Goal: Navigation & Orientation: Find specific page/section

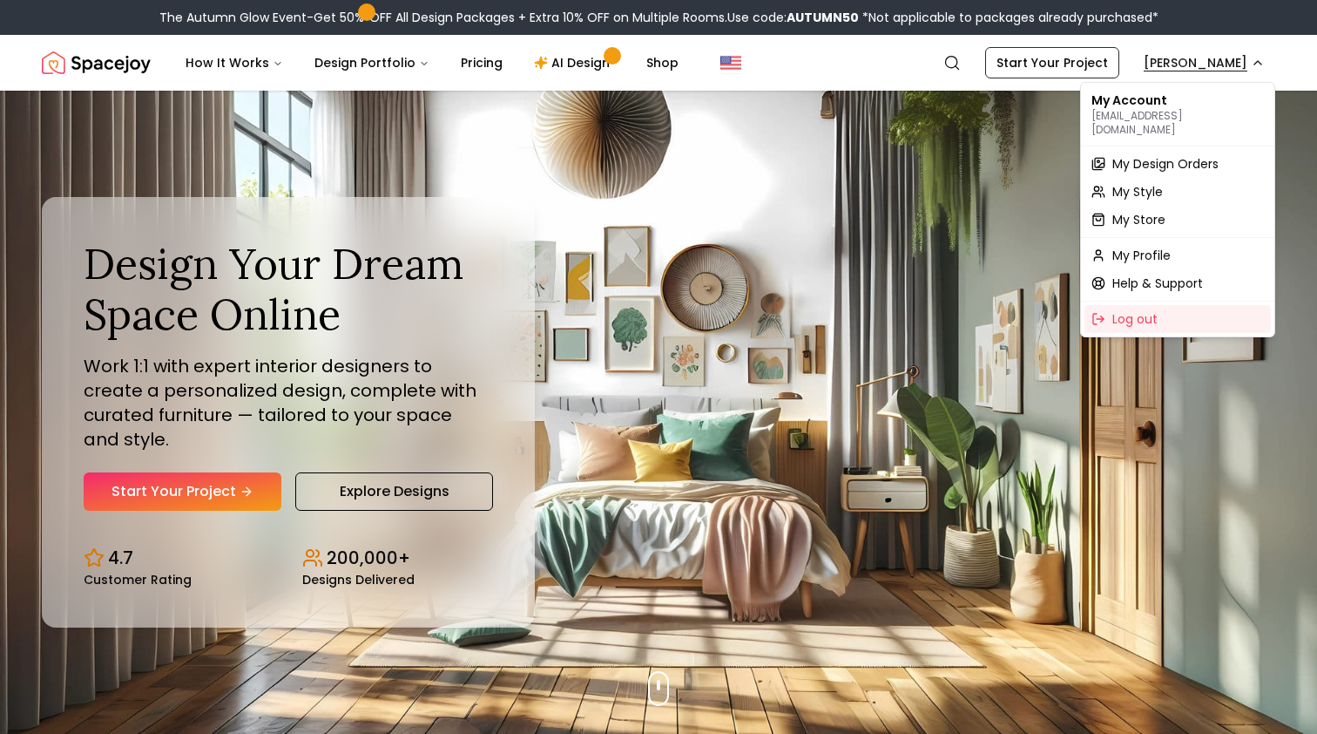
click at [1151, 155] on span "My Design Orders" at bounding box center [1166, 163] width 106 height 17
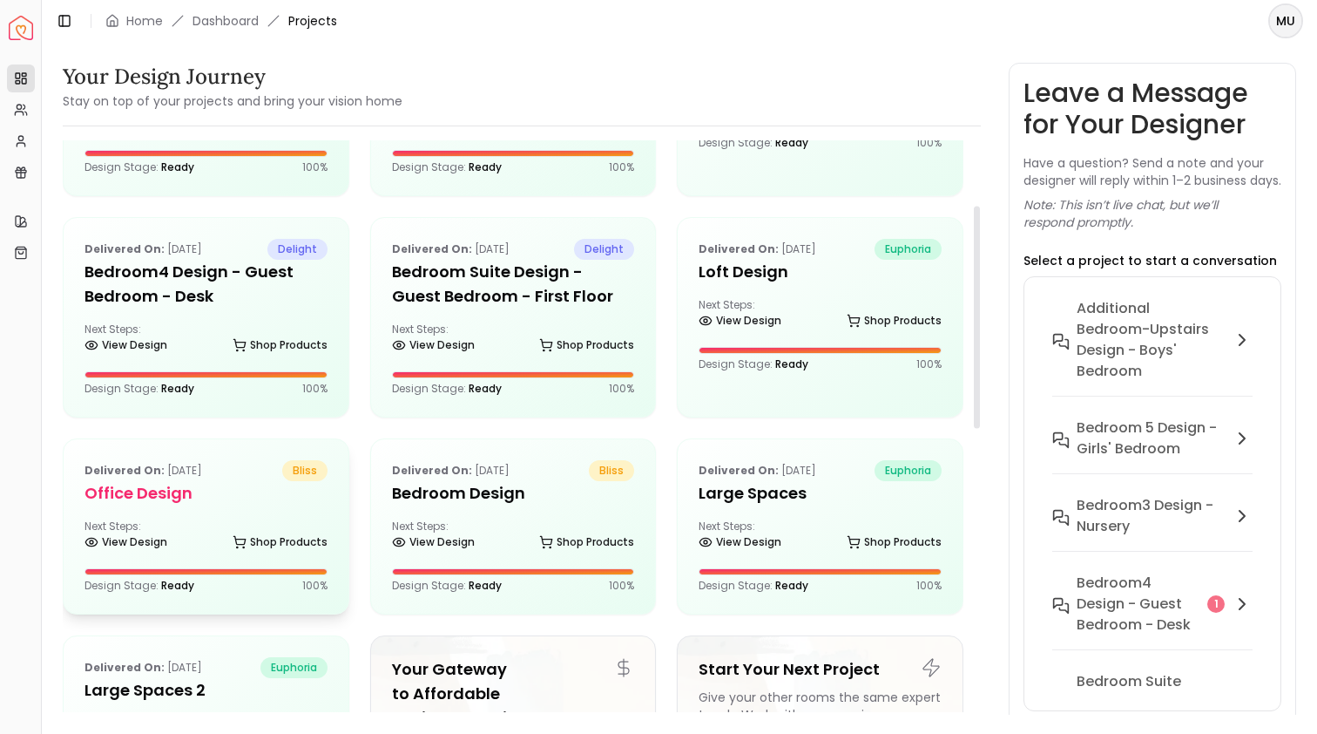
scroll to position [173, 0]
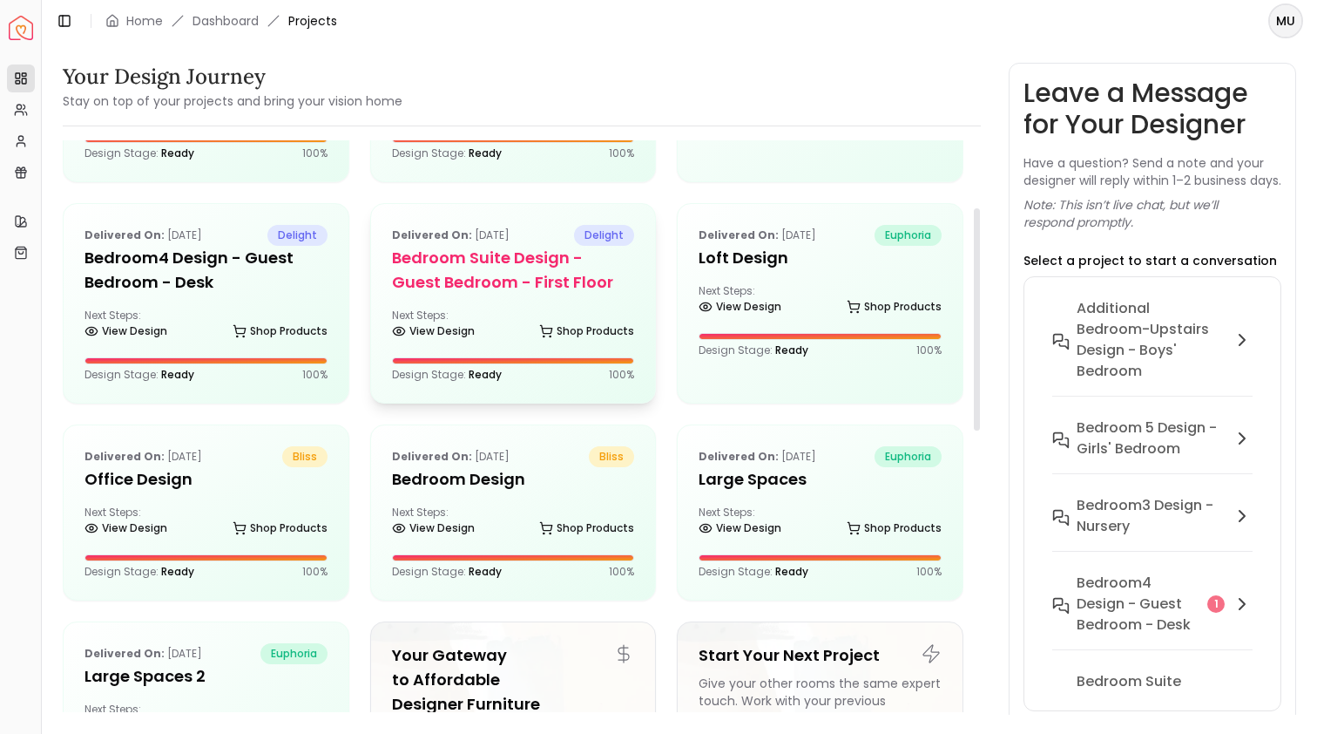
click at [485, 265] on h5 "Bedroom Suite design - Guest Bedroom - First Floor" at bounding box center [513, 270] width 243 height 49
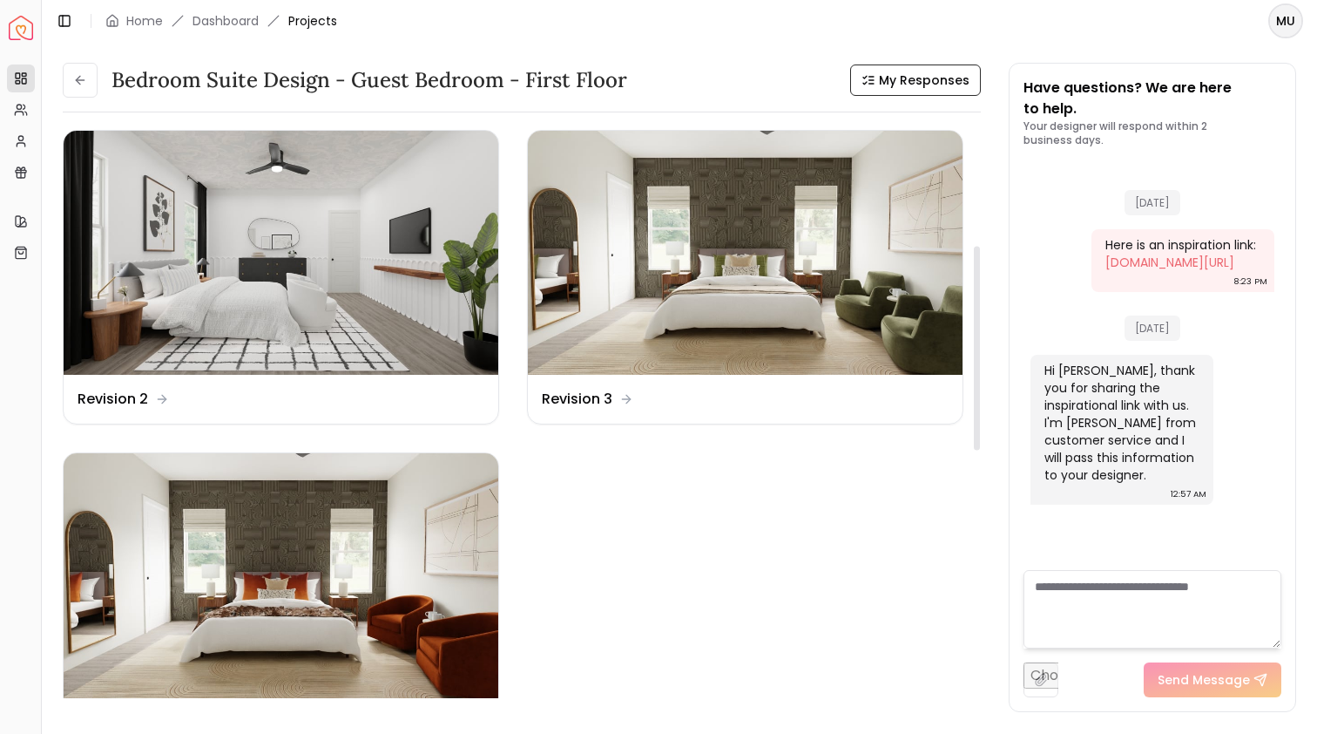
scroll to position [534, 0]
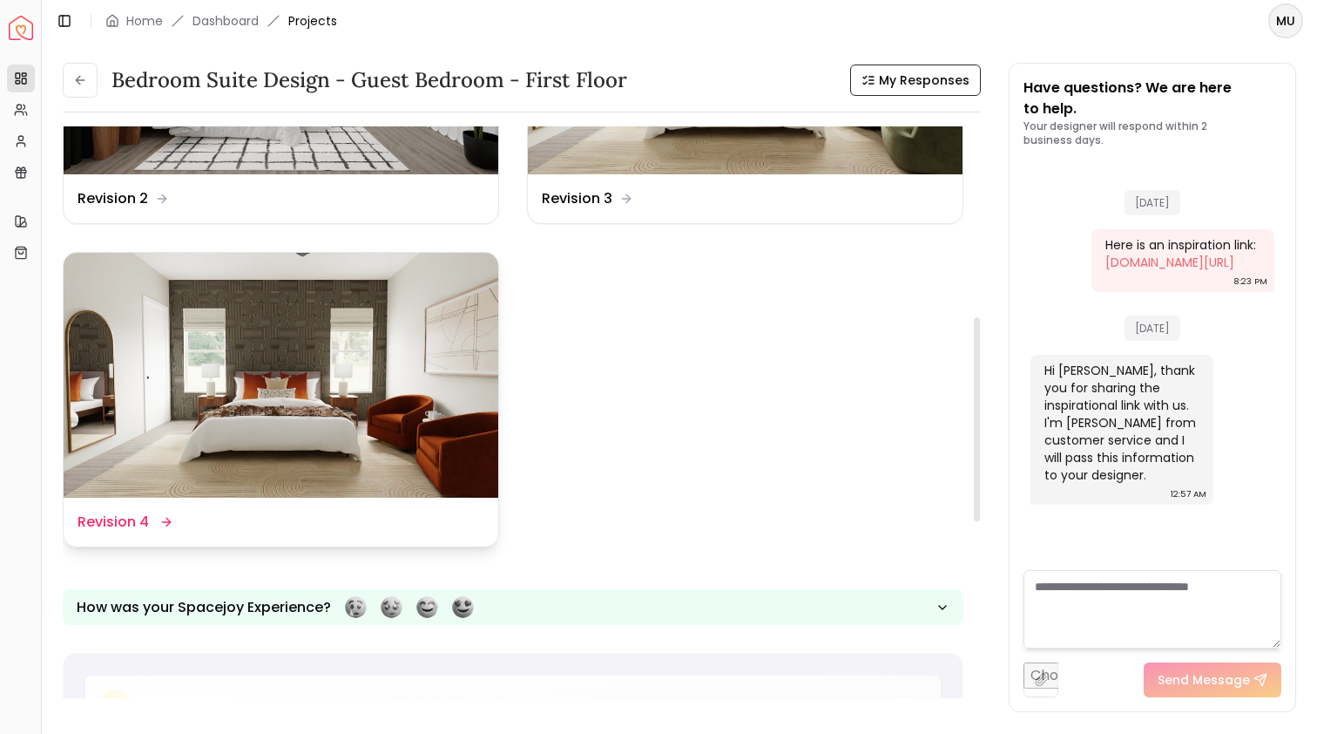
click at [410, 340] on img at bounding box center [281, 375] width 435 height 245
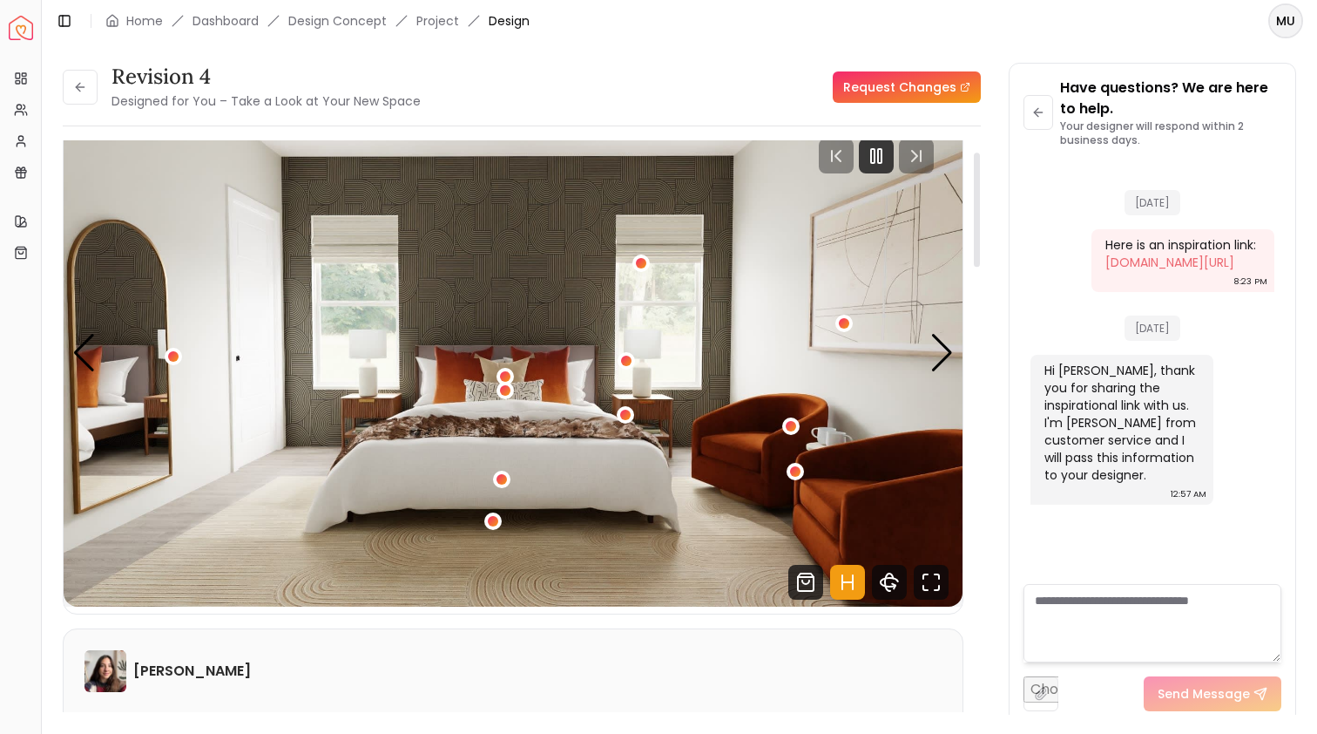
scroll to position [45, 0]
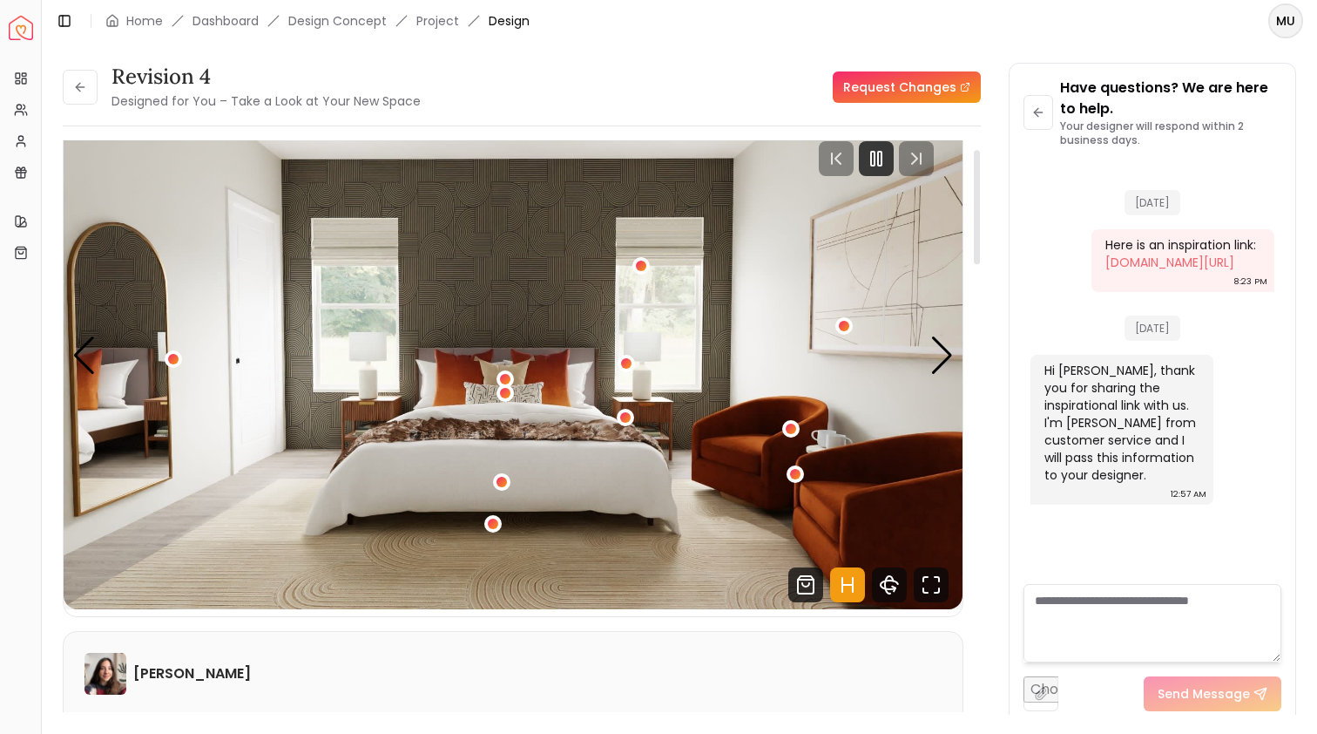
click at [956, 358] on img "1 / 5" at bounding box center [513, 356] width 899 height 506
click at [949, 358] on div "Next slide" at bounding box center [943, 355] width 24 height 38
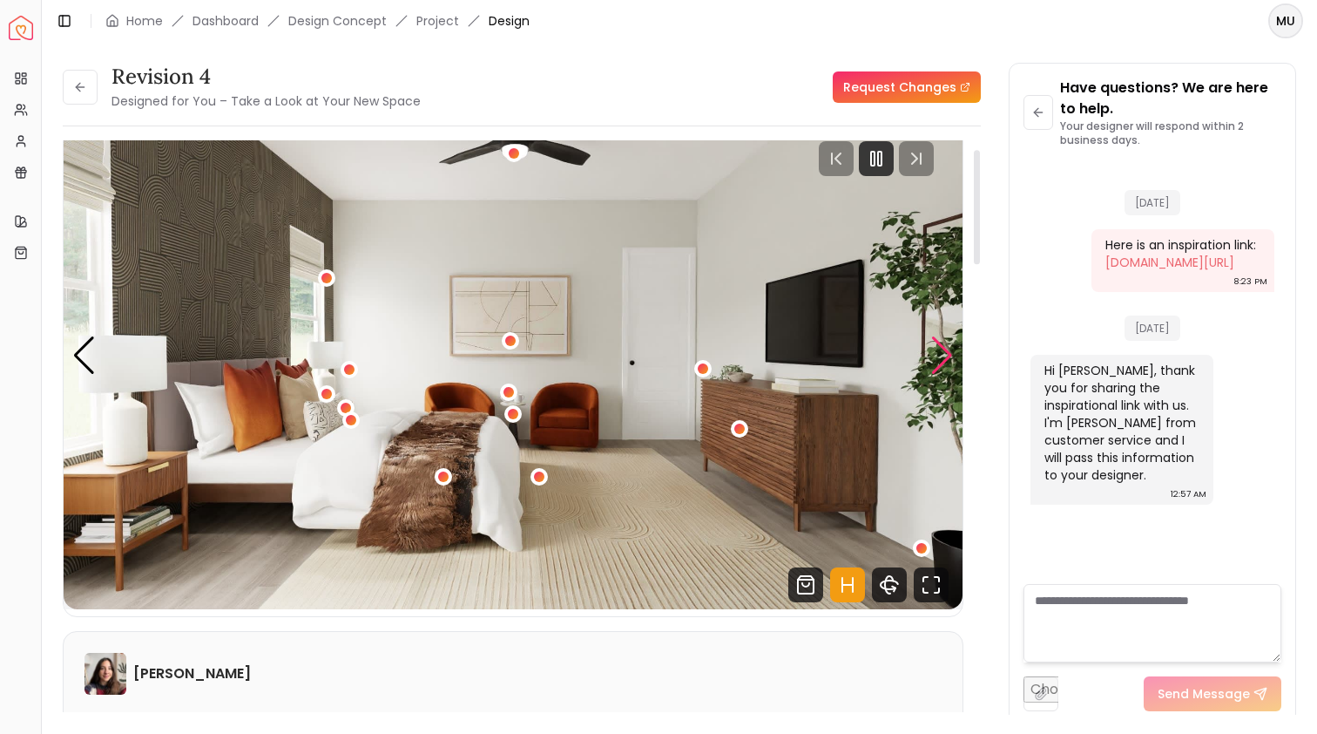
click at [949, 358] on div "Next slide" at bounding box center [943, 355] width 24 height 38
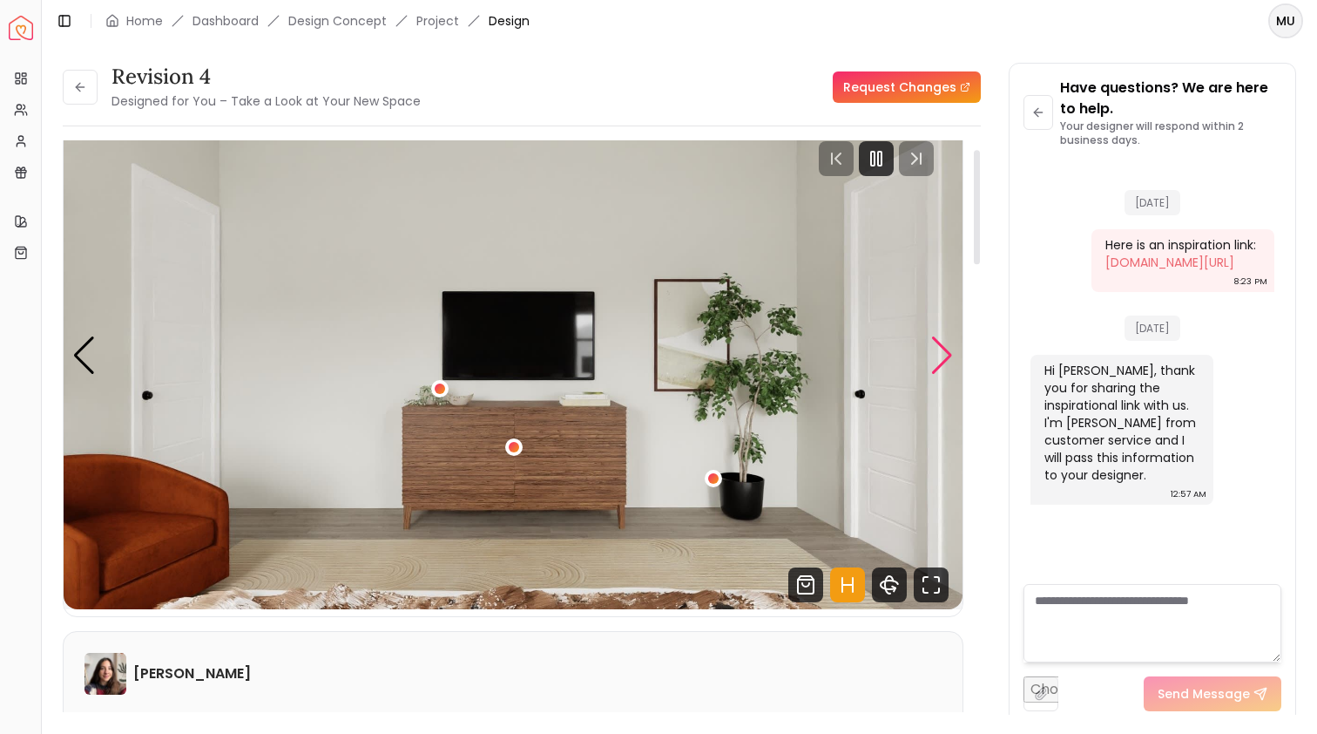
click at [948, 356] on div "Next slide" at bounding box center [943, 355] width 24 height 38
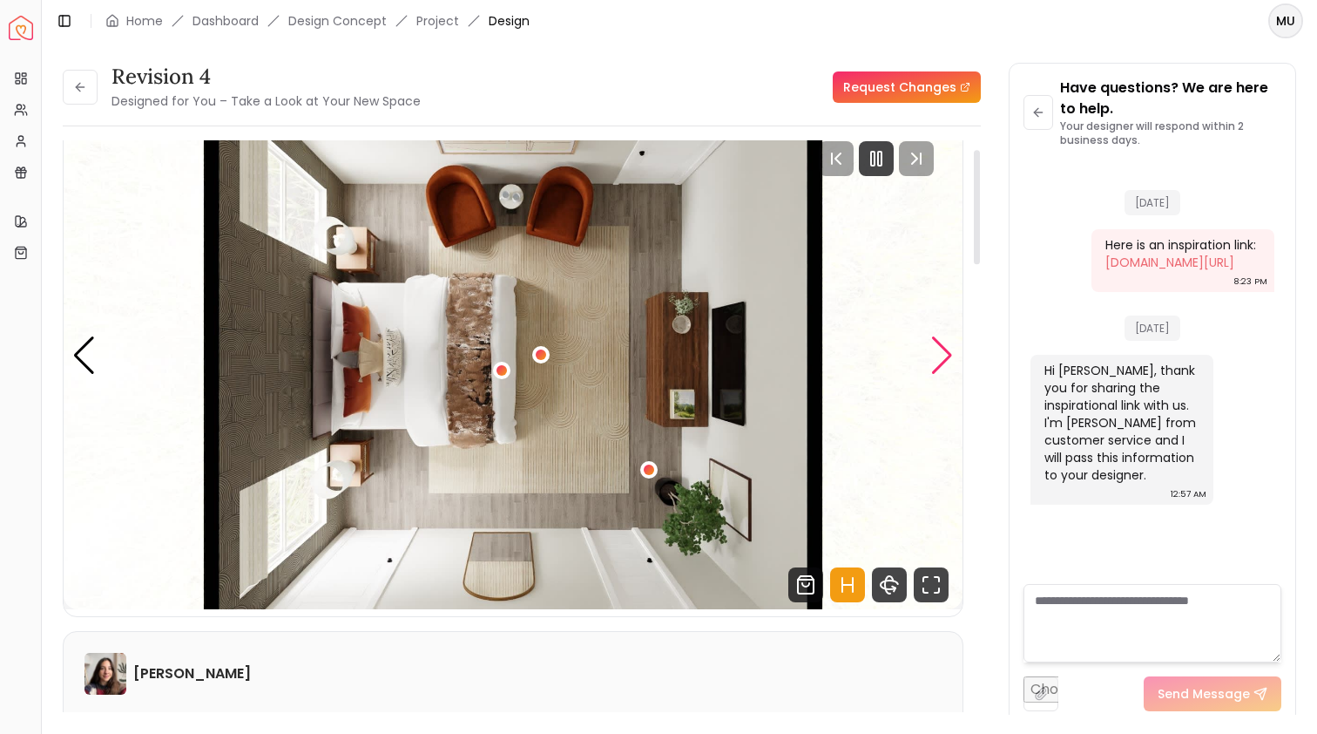
click at [948, 356] on div "Next slide" at bounding box center [943, 355] width 24 height 38
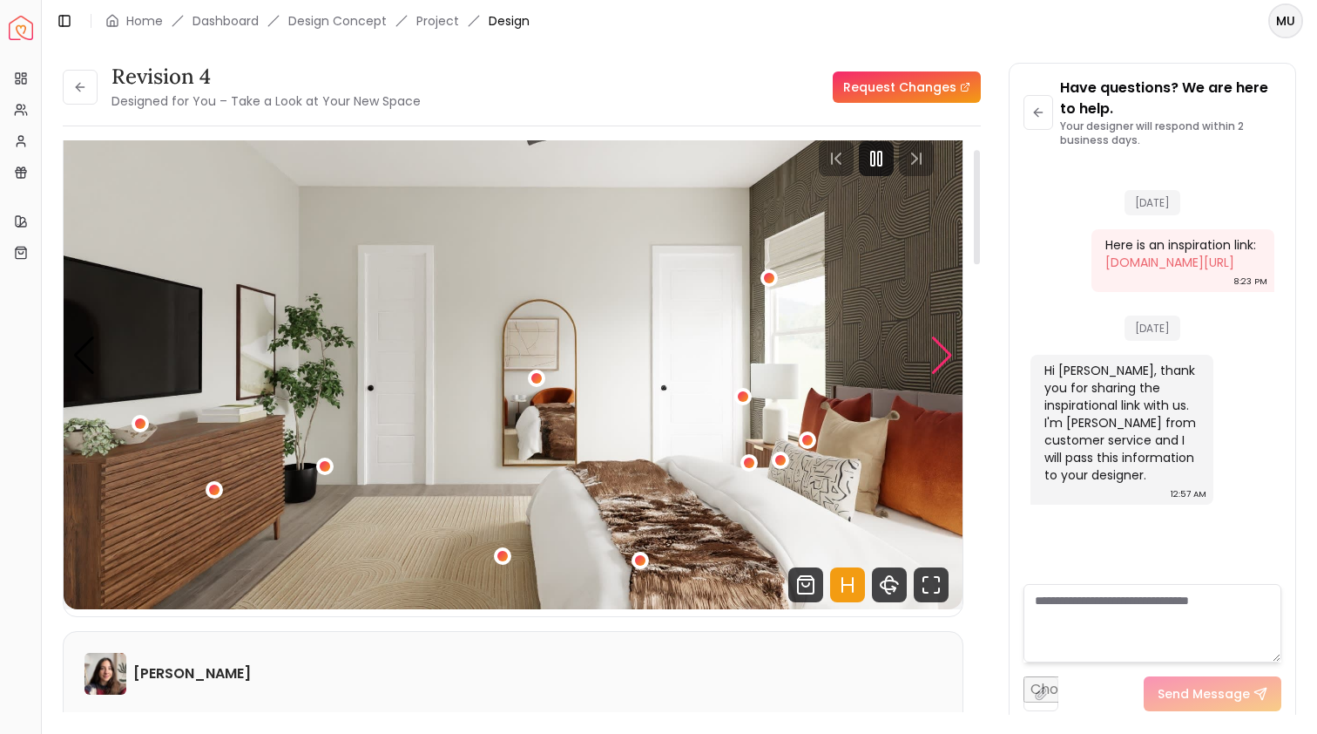
click at [948, 356] on div "Next slide" at bounding box center [943, 355] width 24 height 38
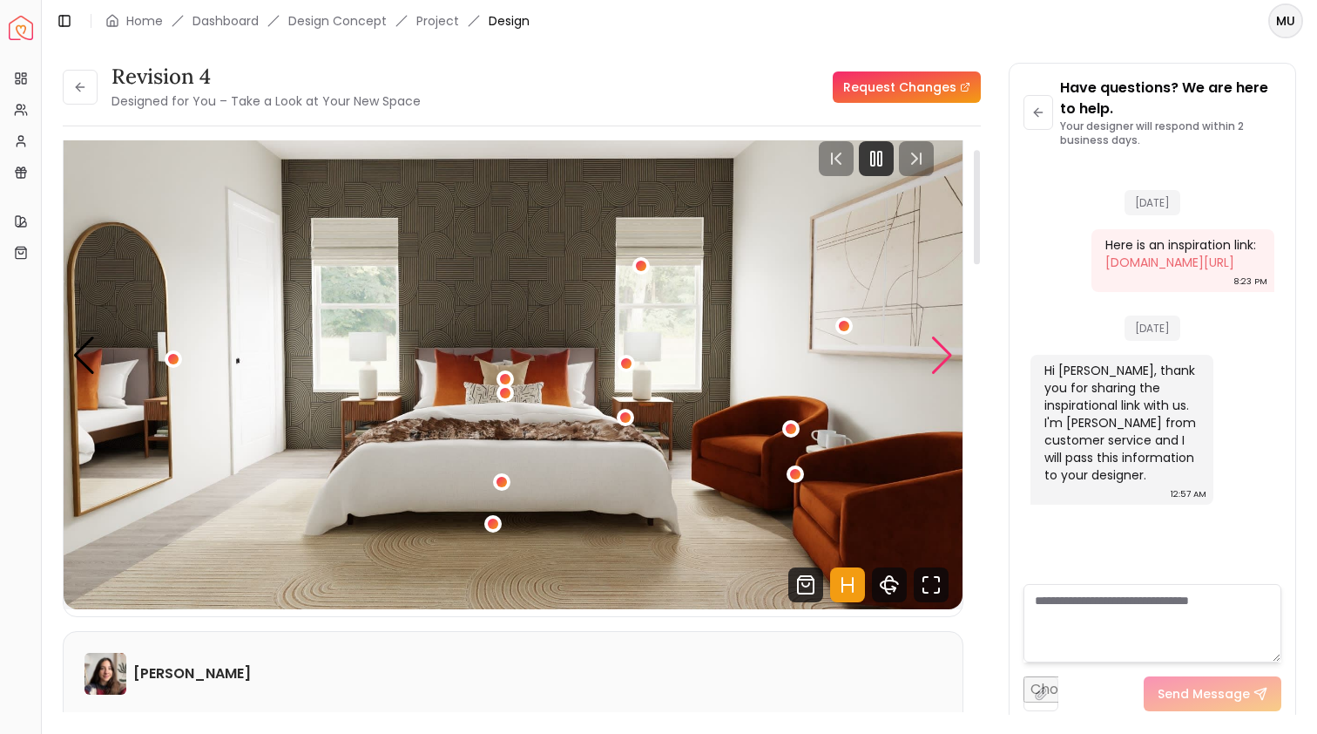
click at [948, 356] on div "Next slide" at bounding box center [943, 355] width 24 height 38
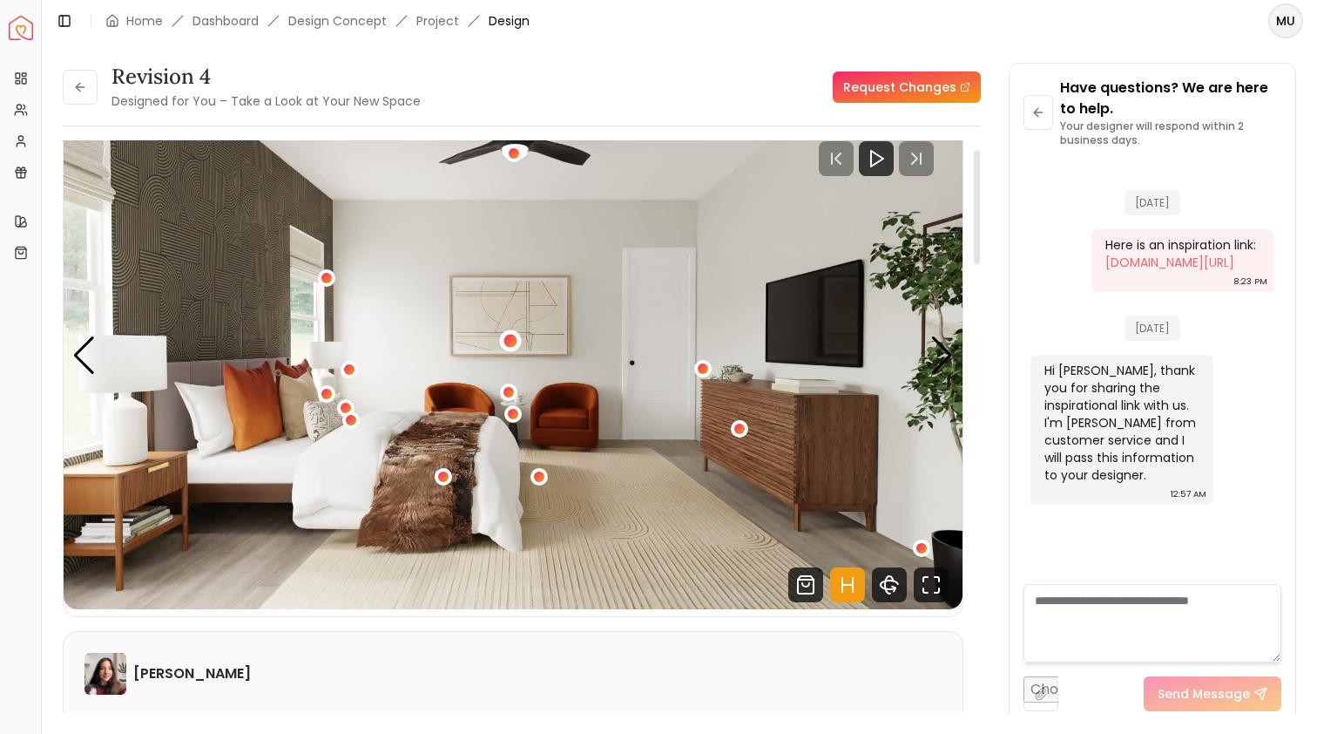
click at [510, 339] on div "2 / 5" at bounding box center [510, 340] width 13 height 13
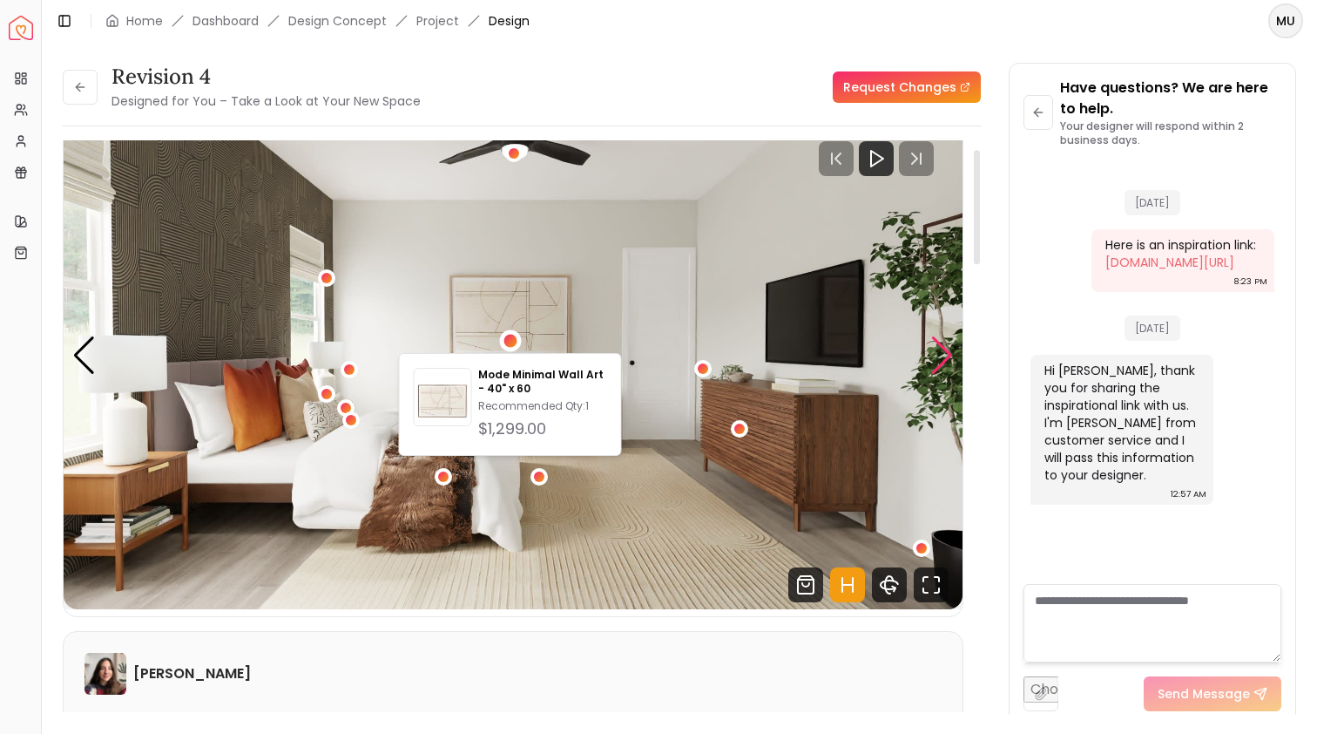
click at [943, 360] on div "Next slide" at bounding box center [943, 355] width 24 height 38
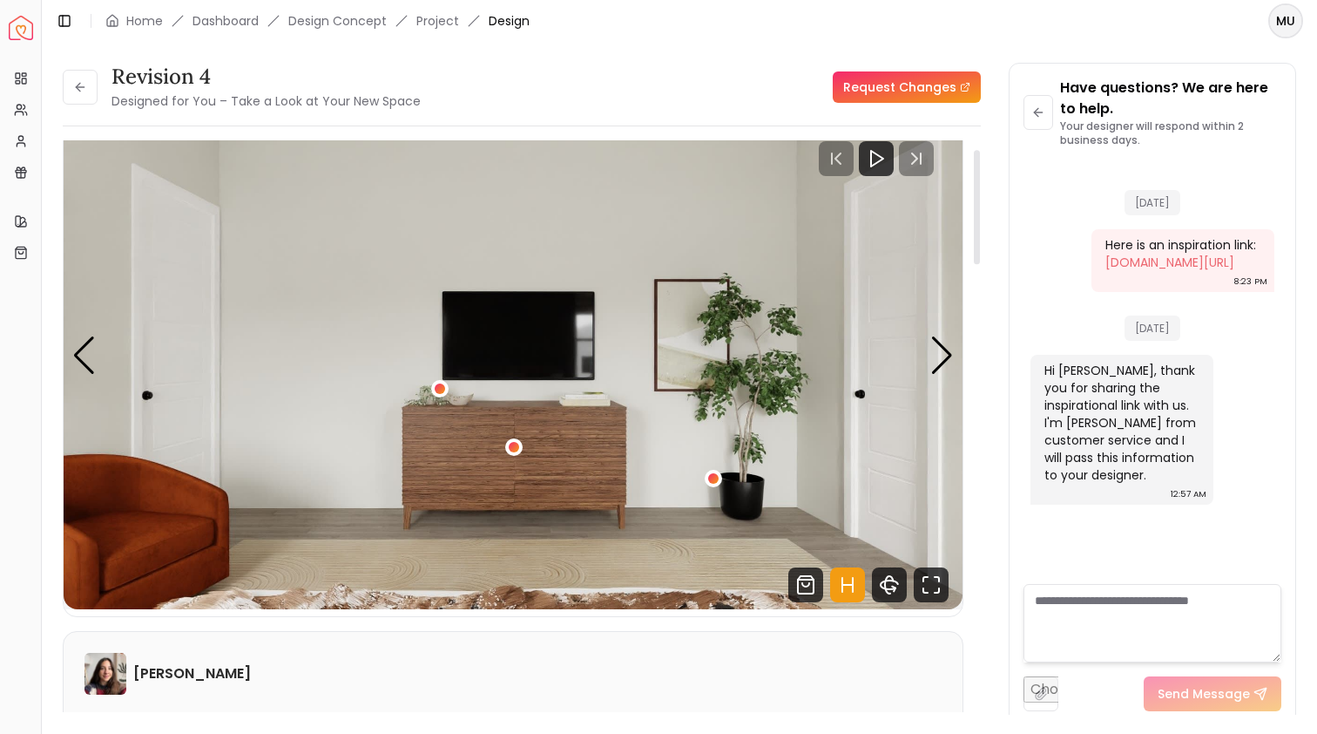
click at [694, 342] on img "3 / 5" at bounding box center [513, 356] width 899 height 506
click at [693, 324] on img "3 / 5" at bounding box center [513, 356] width 899 height 506
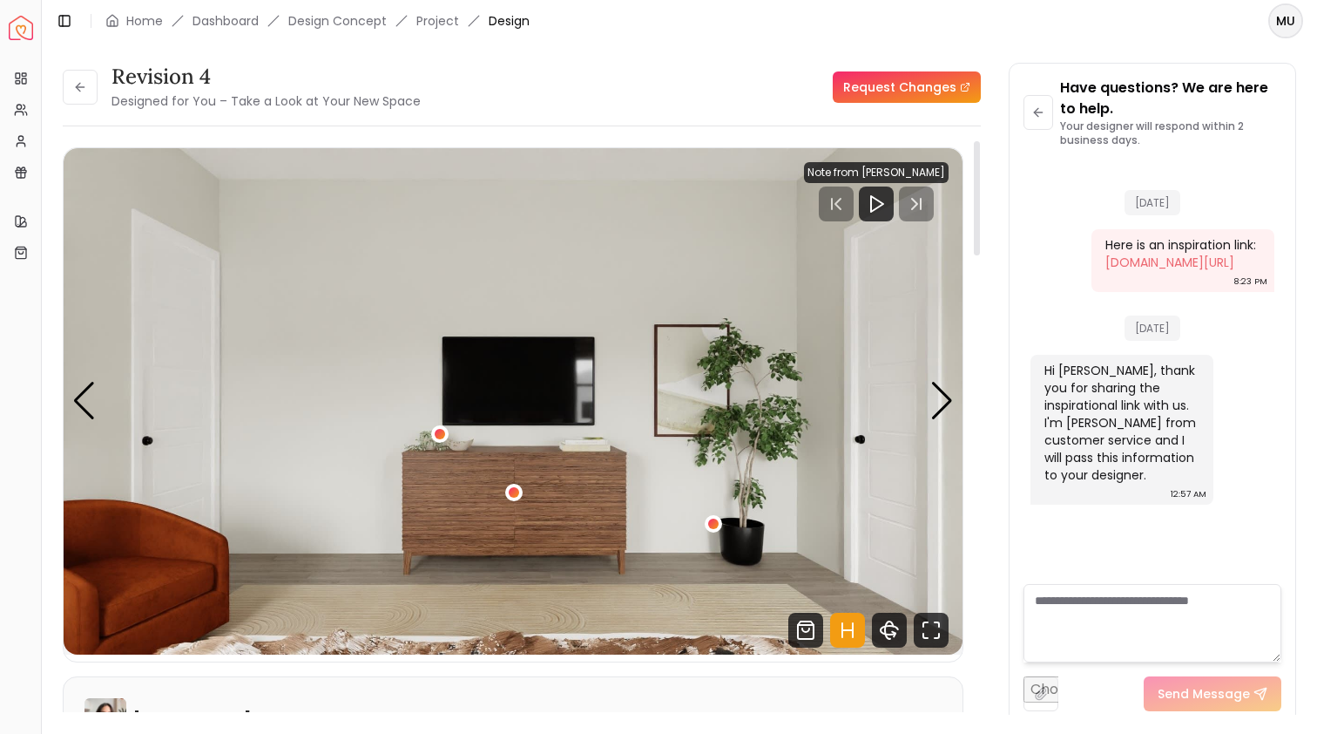
scroll to position [0, 0]
click at [943, 396] on div "Next slide" at bounding box center [943, 401] width 24 height 38
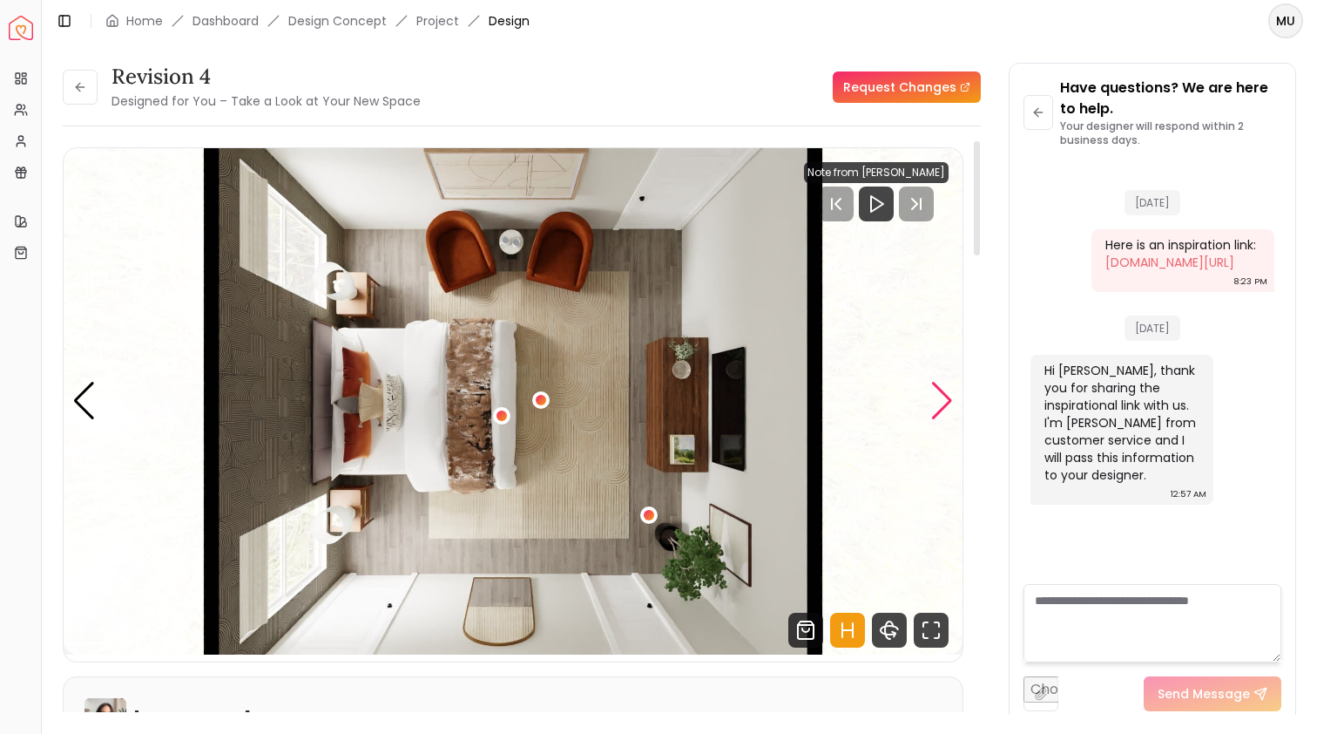
click at [937, 387] on div "Next slide" at bounding box center [943, 401] width 24 height 38
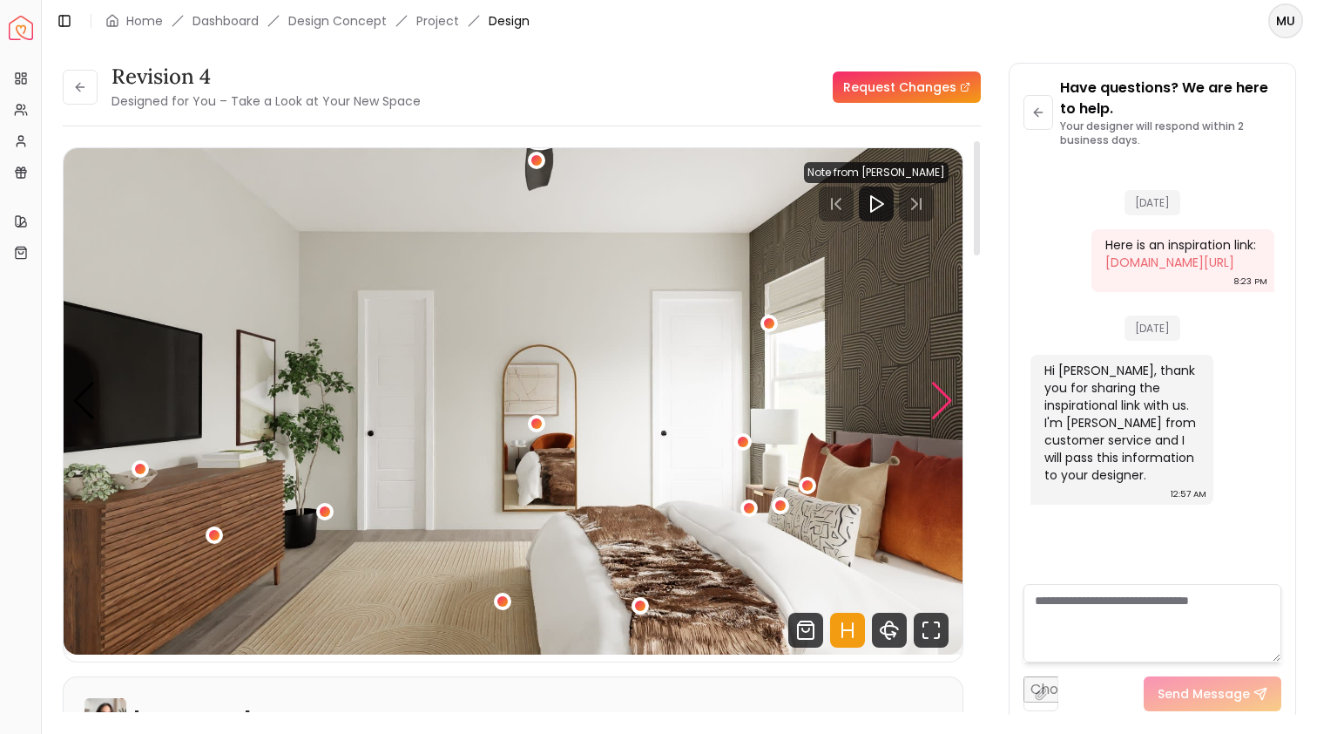
click at [943, 399] on div "Next slide" at bounding box center [943, 401] width 24 height 38
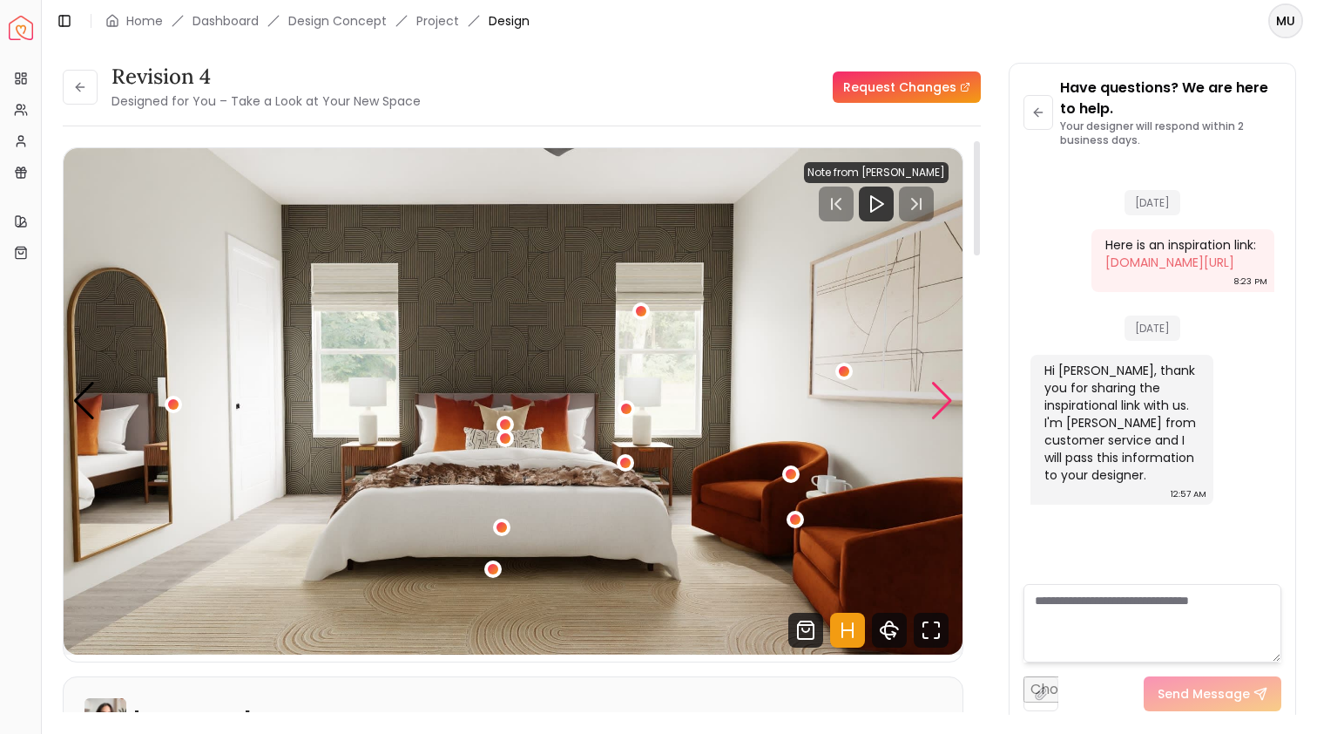
click at [943, 400] on div "Next slide" at bounding box center [943, 401] width 24 height 38
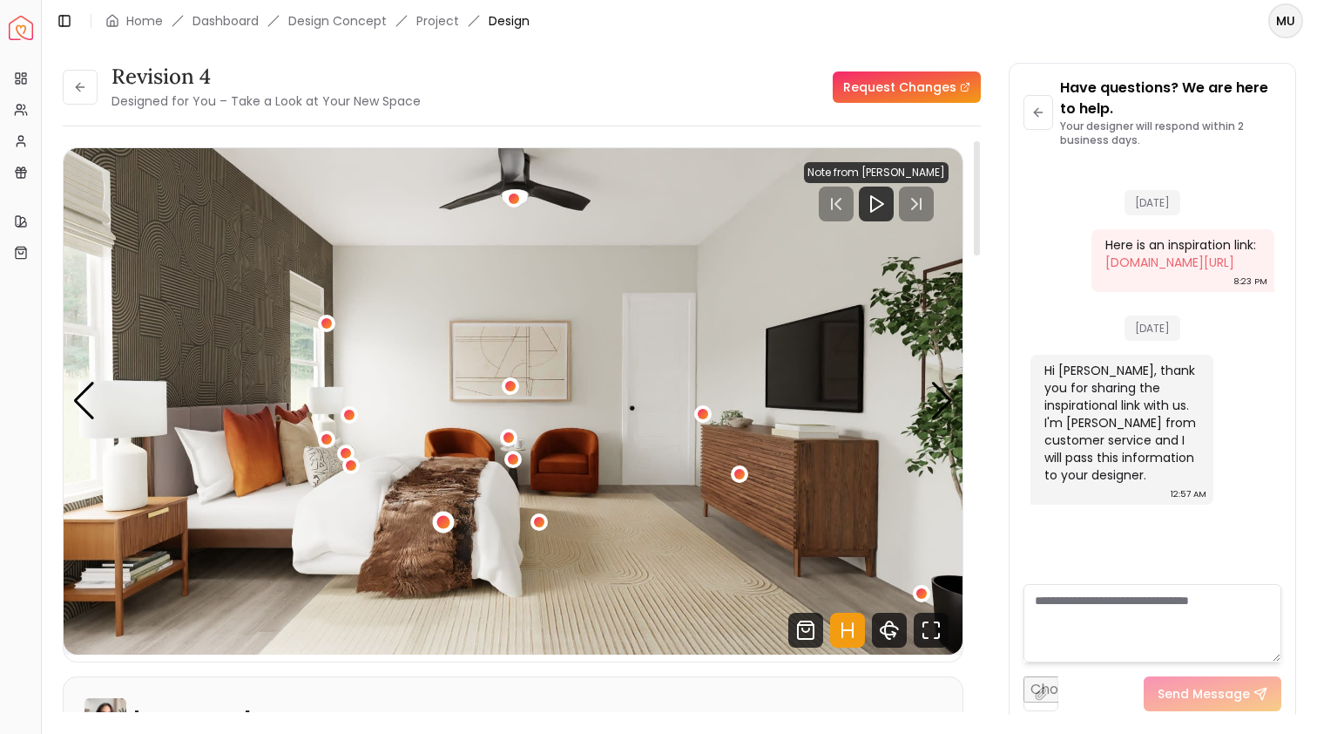
click at [443, 523] on div "2 / 5" at bounding box center [443, 522] width 13 height 13
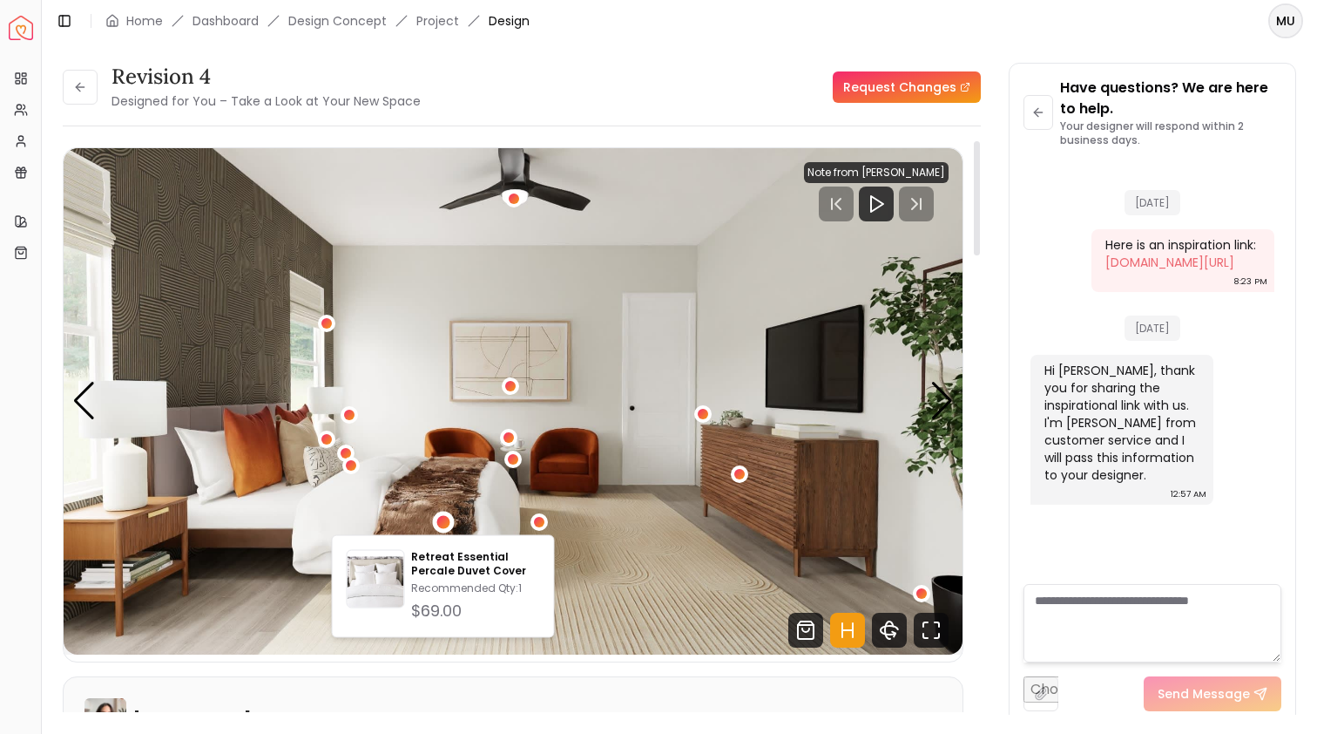
click at [640, 121] on div "Revision 4 Designed for You – Take a Look at Your New Space Request Changes Rev…" at bounding box center [522, 394] width 918 height 663
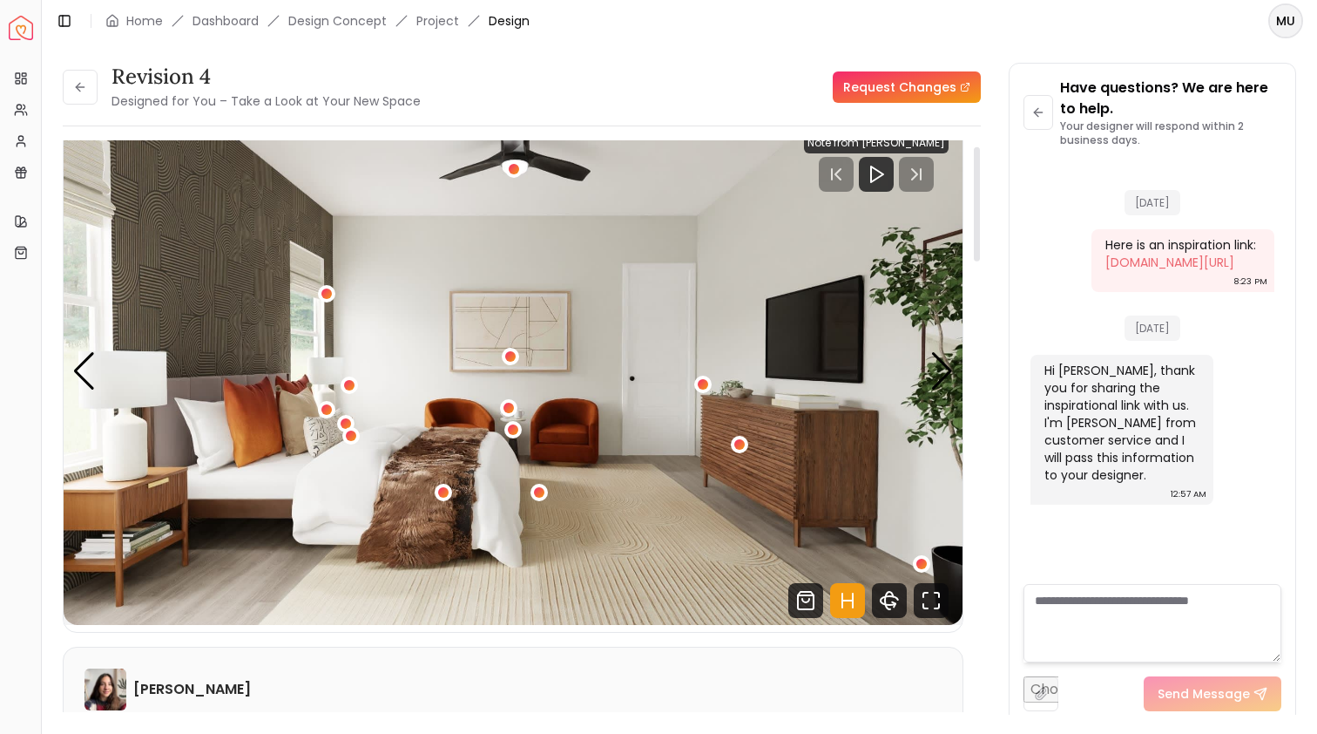
scroll to position [16, 0]
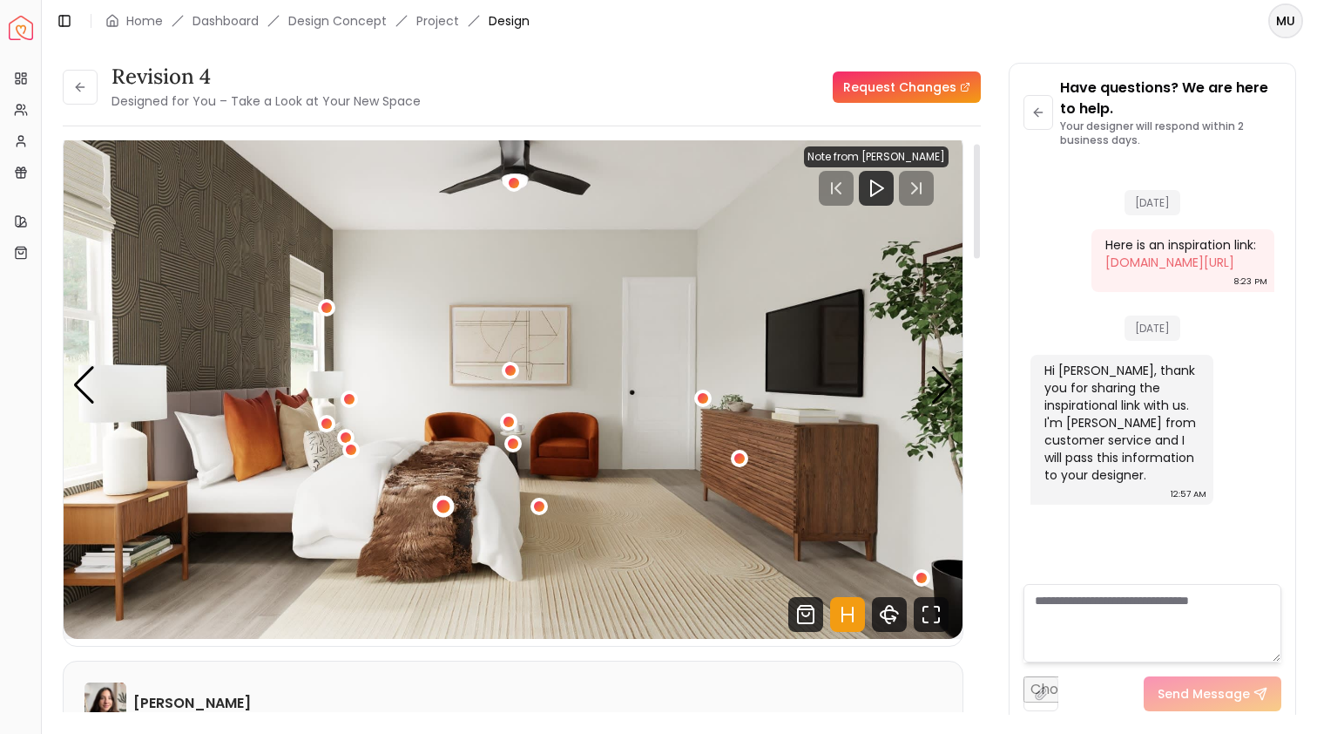
click at [437, 507] on div "2 / 5" at bounding box center [443, 506] width 13 height 13
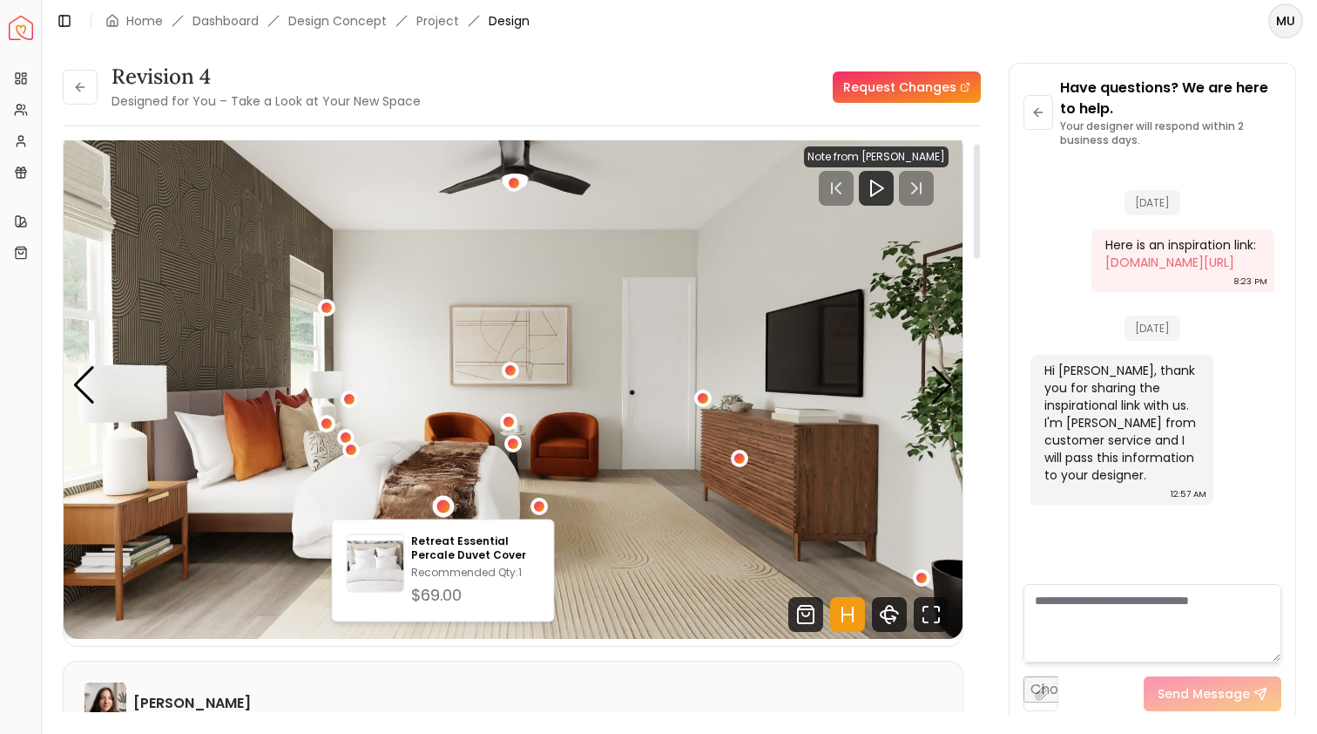
click at [616, 446] on img "2 / 5" at bounding box center [513, 385] width 899 height 506
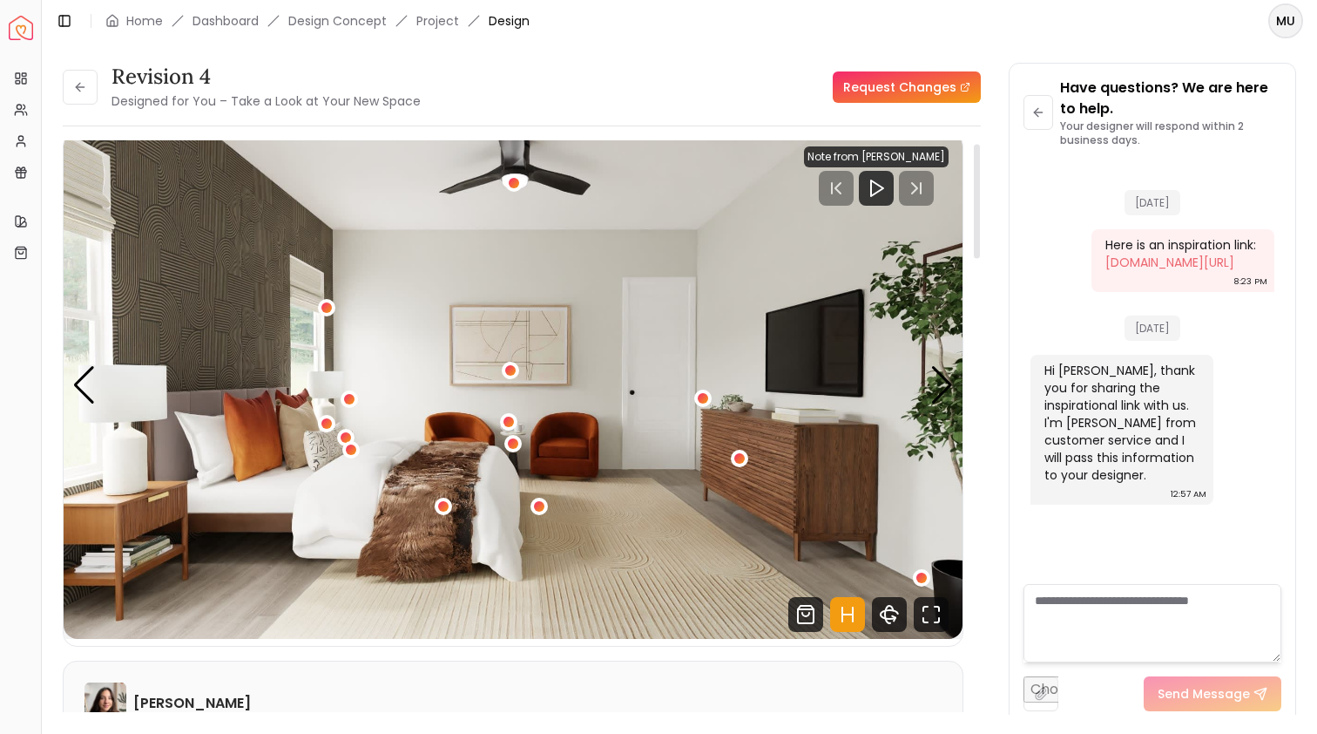
click at [761, 83] on div "Revision 4 Designed for You – Take a Look at Your New Space Request Changes" at bounding box center [522, 87] width 918 height 49
click at [67, 84] on button at bounding box center [80, 87] width 35 height 35
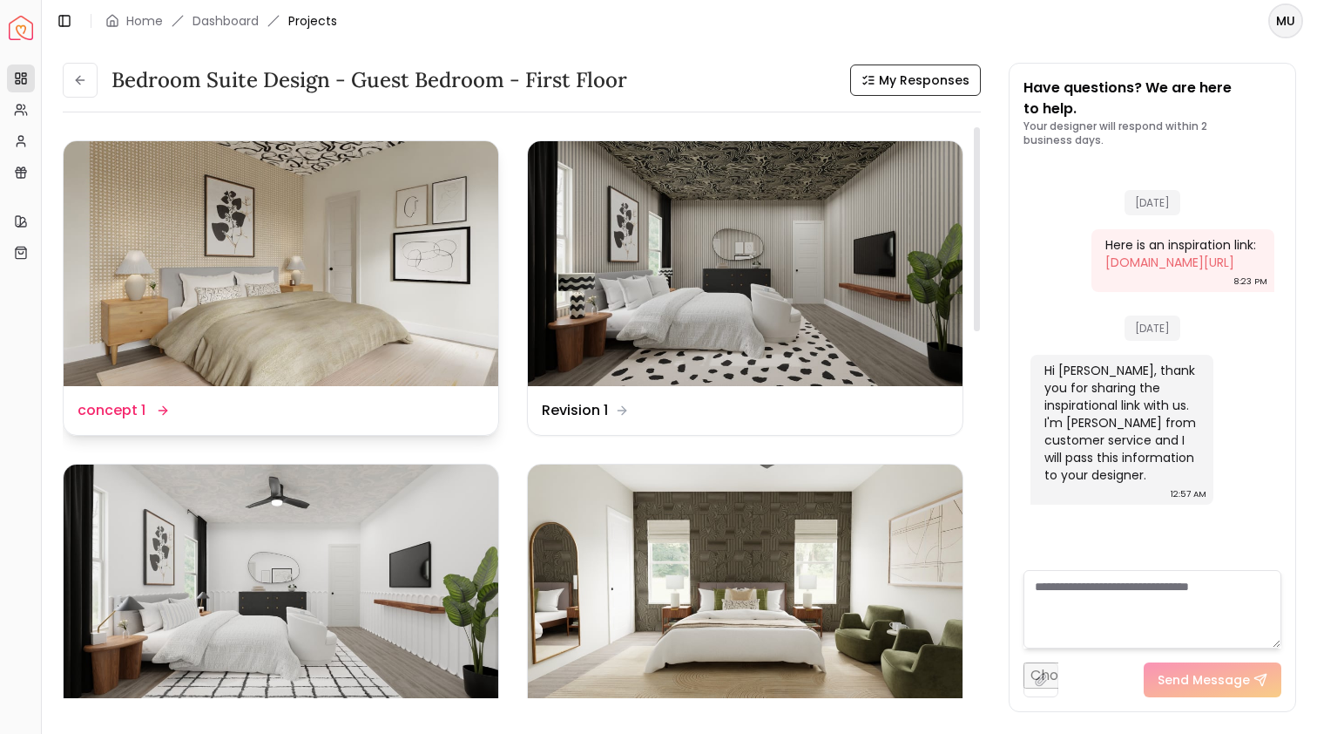
scroll to position [30, 0]
click at [84, 79] on icon at bounding box center [80, 80] width 14 height 14
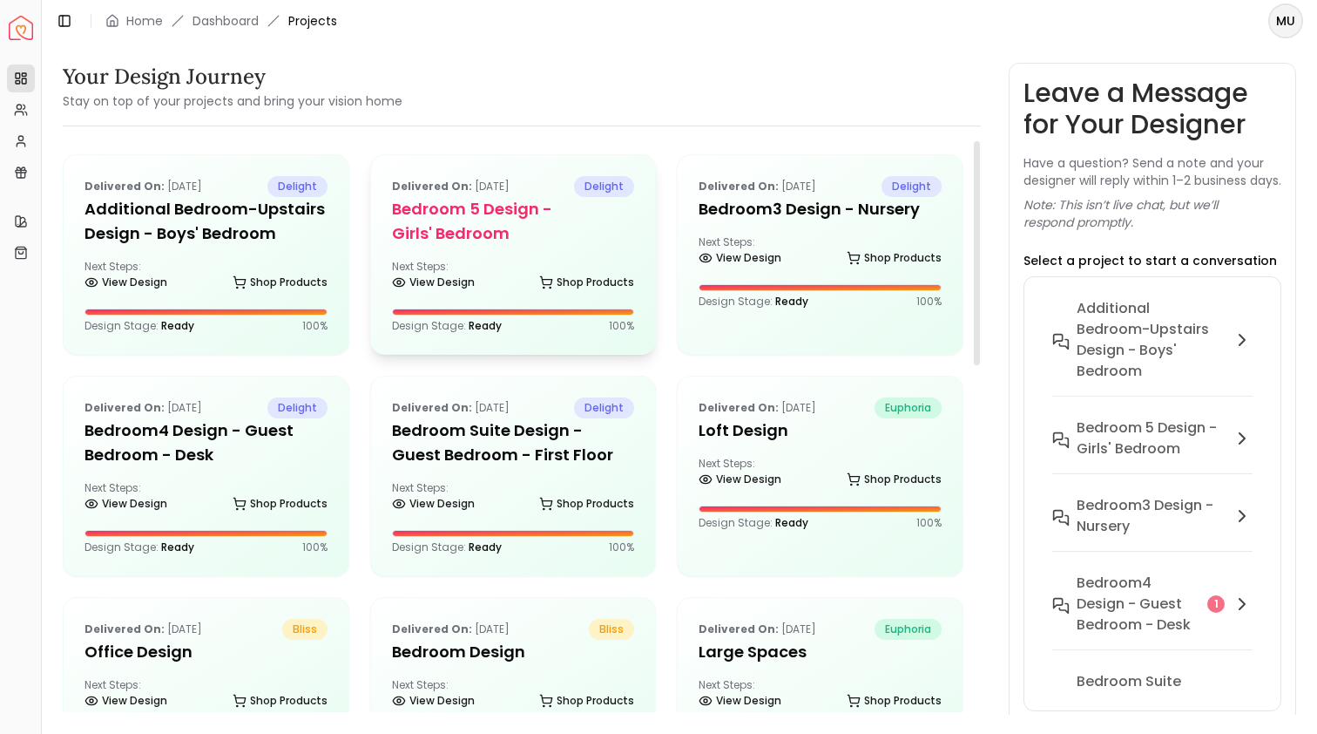
click at [477, 249] on div "Delivered on: [DATE] delight Bedroom 5 design - Girls' Bedroom Next Steps: View…" at bounding box center [513, 254] width 285 height 199
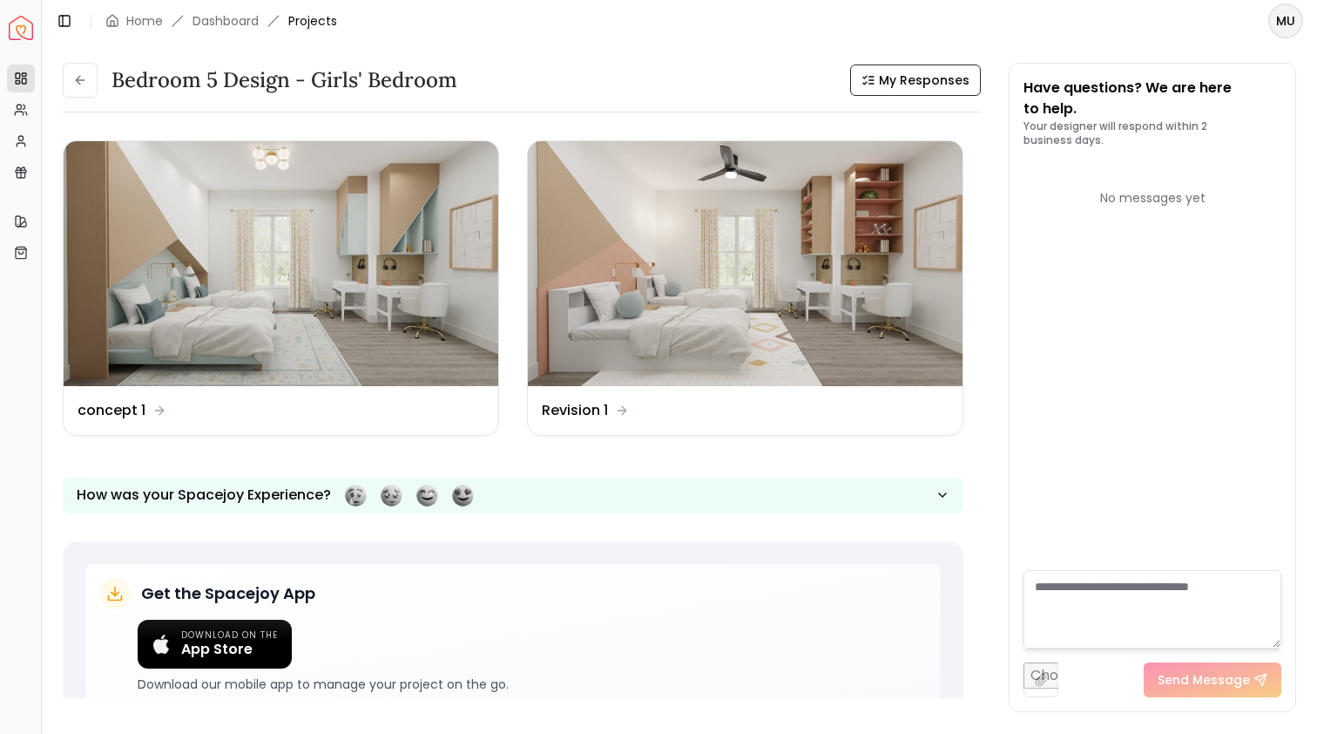
scroll to position [18, 0]
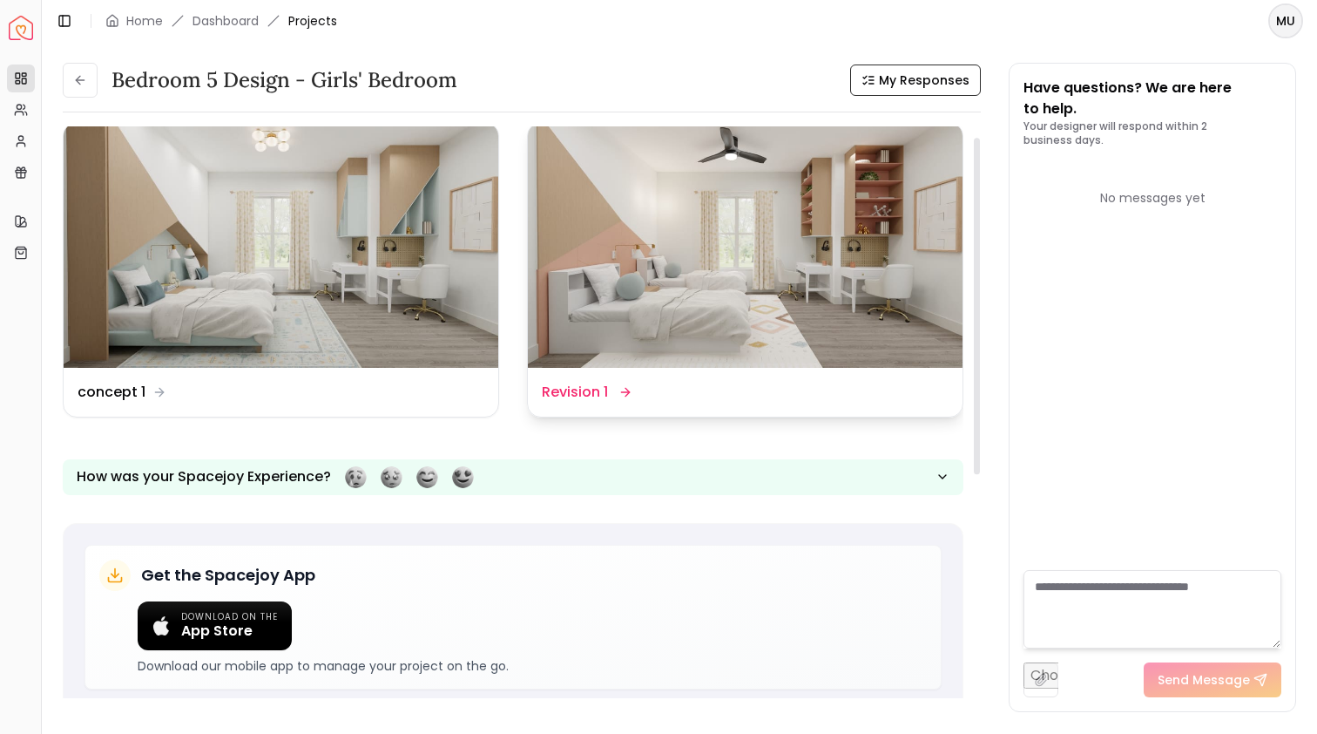
click at [725, 198] on img at bounding box center [745, 245] width 435 height 245
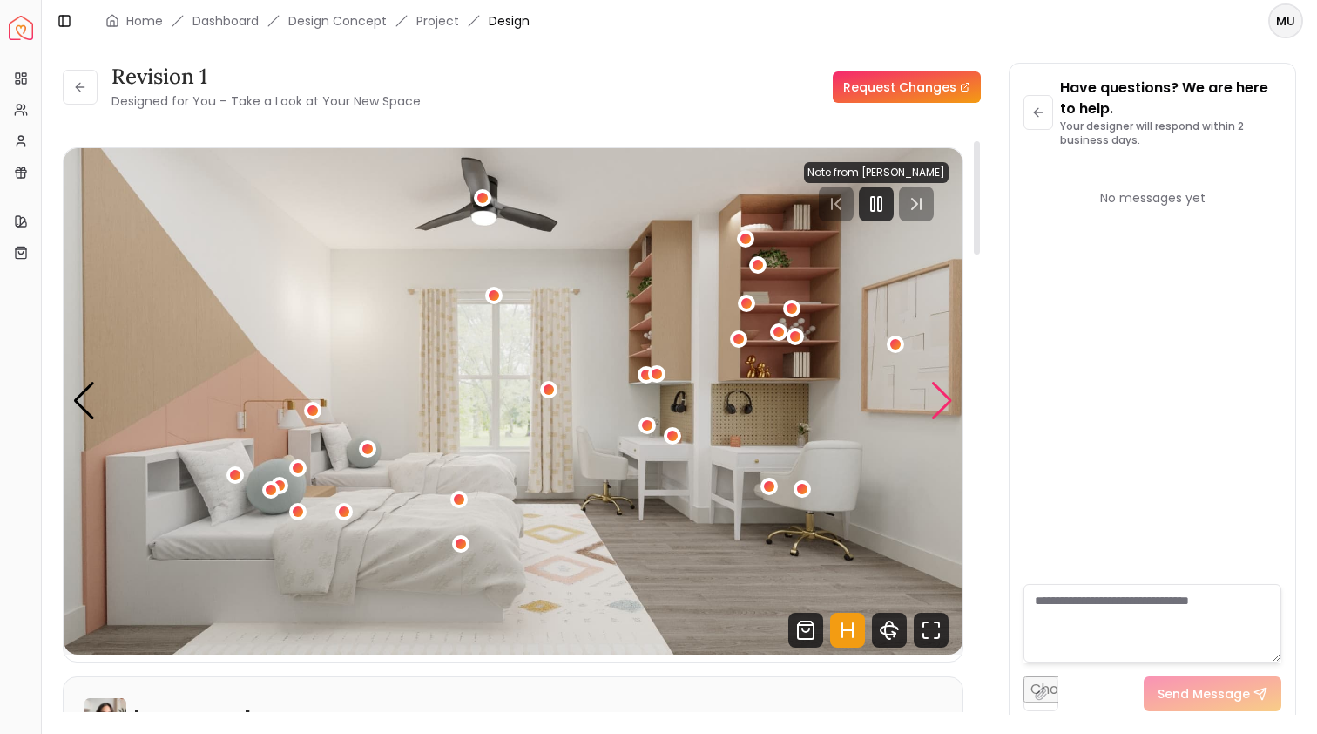
click at [936, 388] on div "Next slide" at bounding box center [943, 401] width 24 height 38
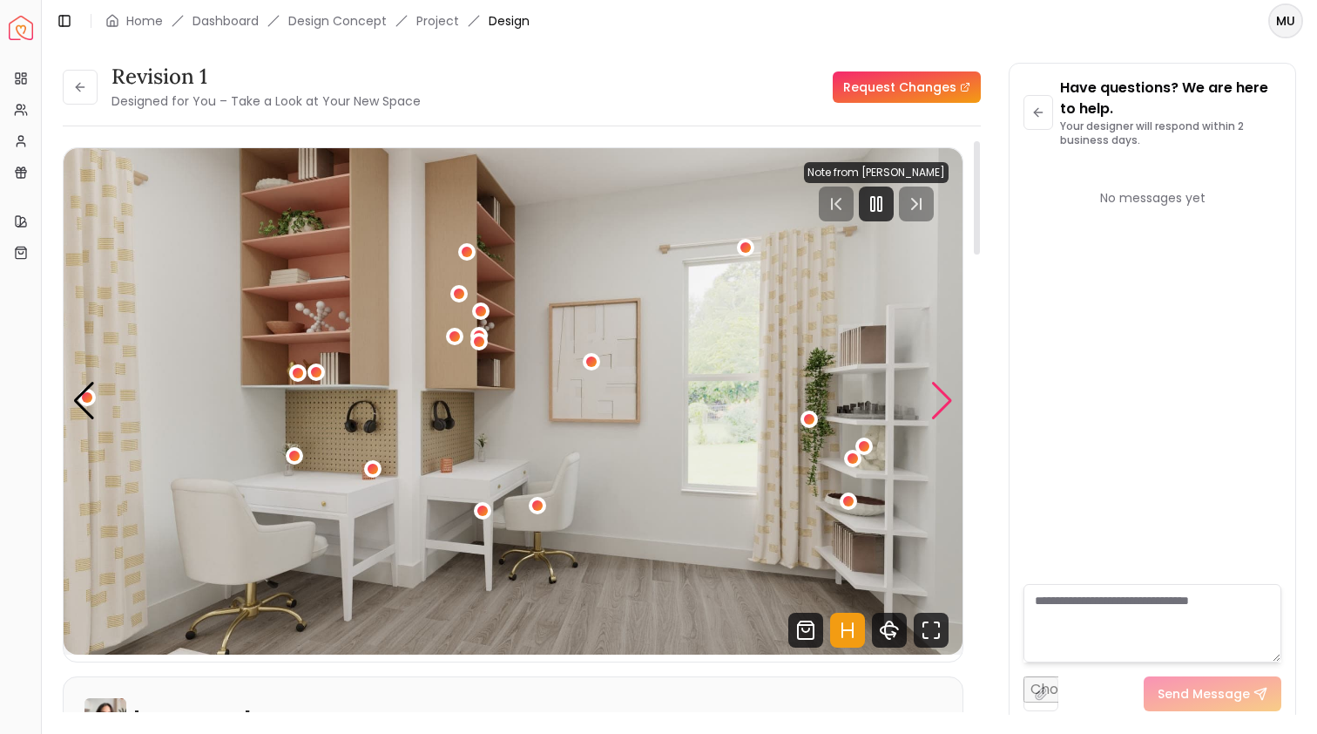
click at [936, 388] on div "Next slide" at bounding box center [943, 401] width 24 height 38
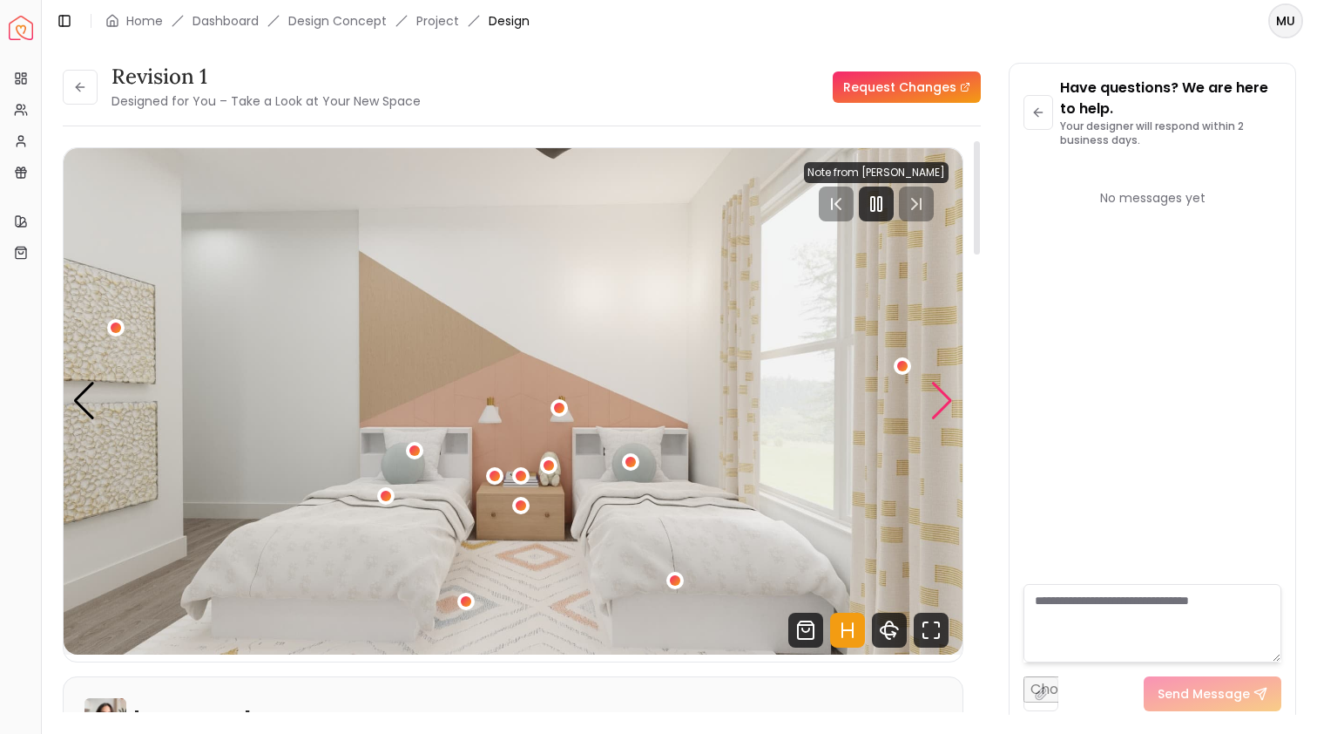
click at [938, 389] on div "Next slide" at bounding box center [943, 401] width 24 height 38
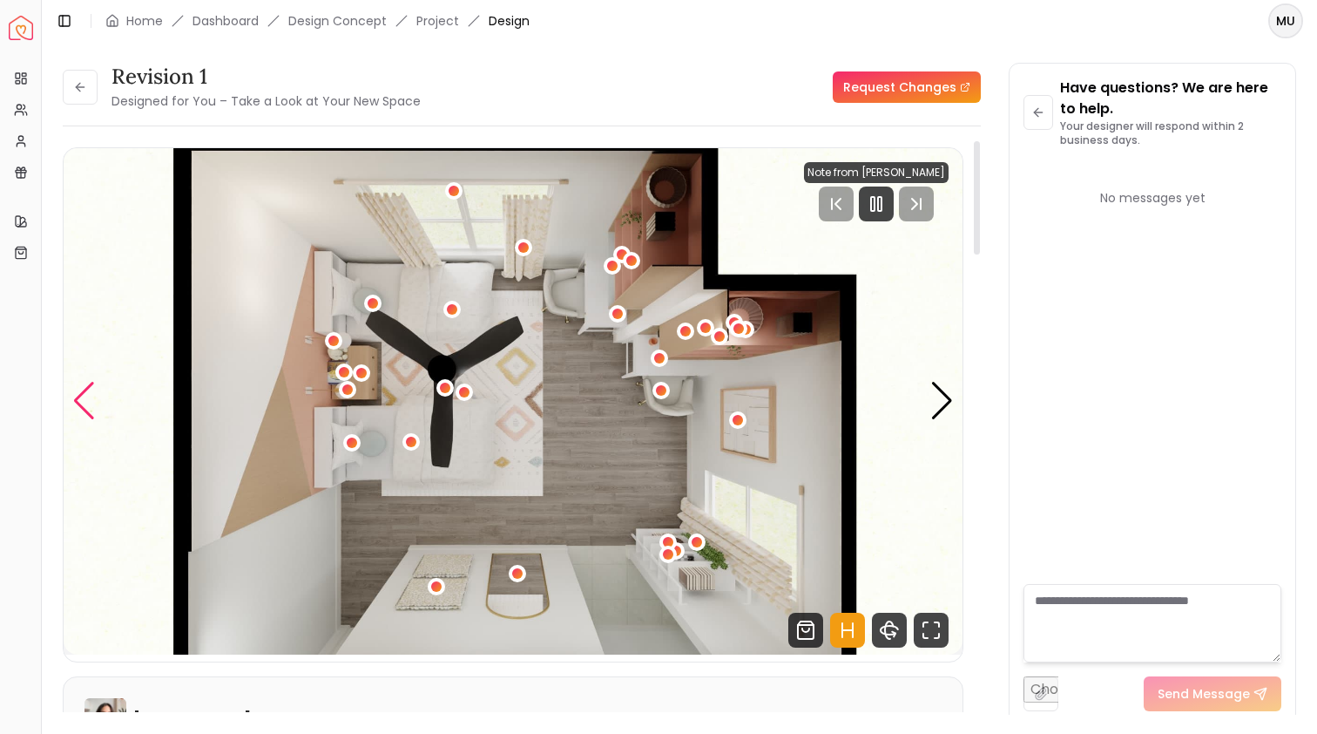
click at [84, 390] on div "Previous slide" at bounding box center [84, 401] width 24 height 38
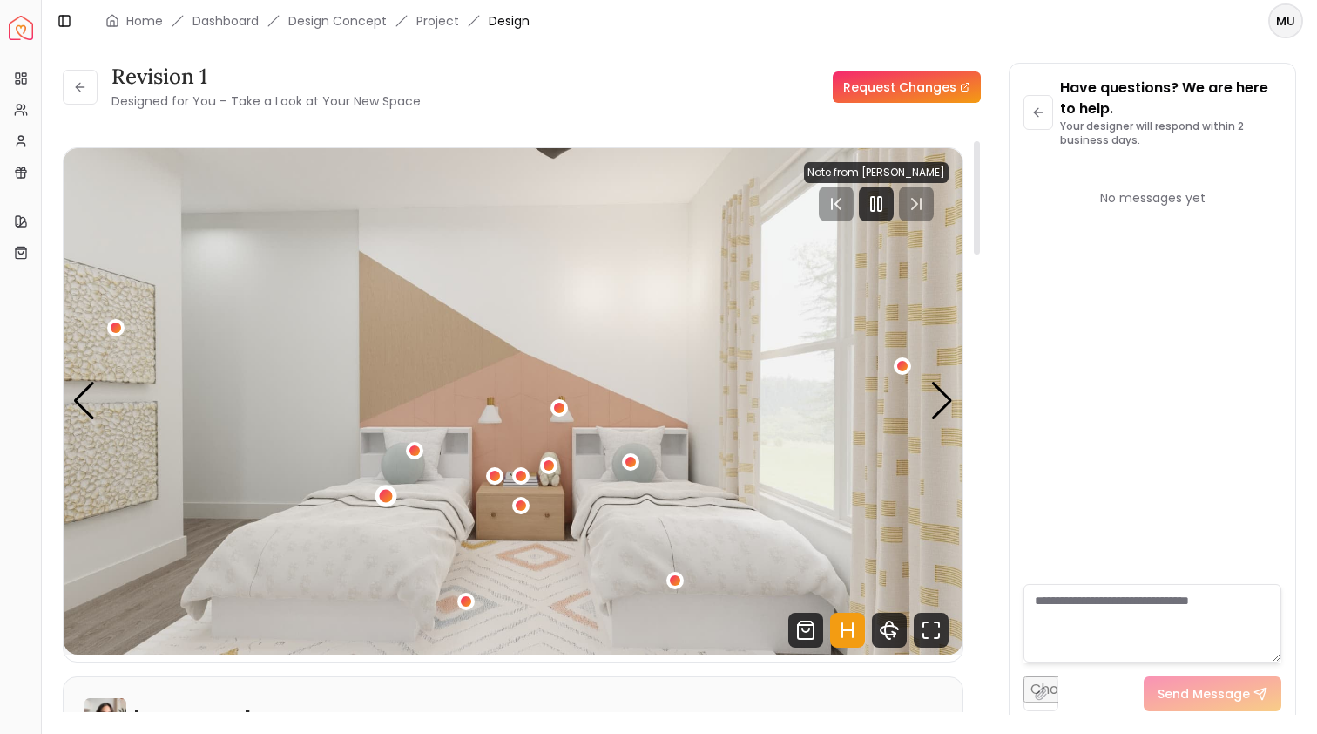
click at [389, 495] on div "3 / 4" at bounding box center [386, 495] width 13 height 13
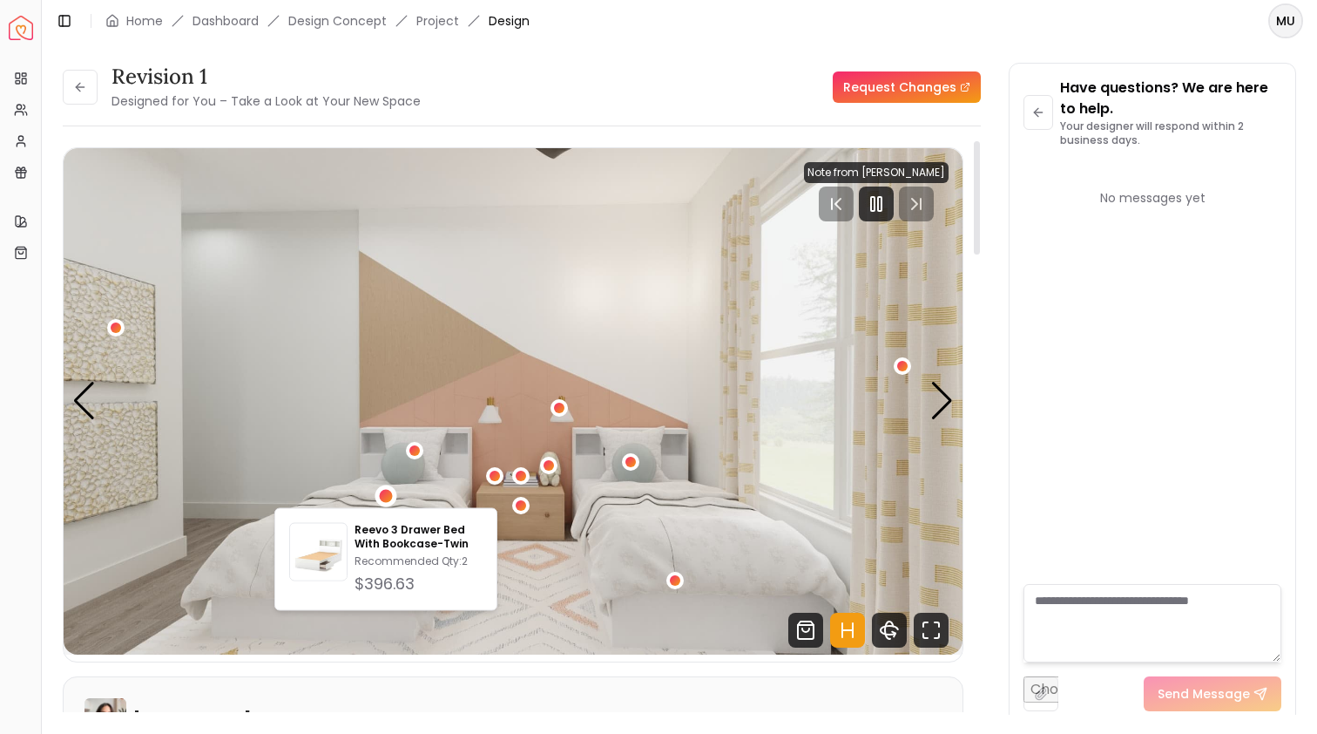
click at [556, 522] on img "3 / 4" at bounding box center [513, 401] width 899 height 506
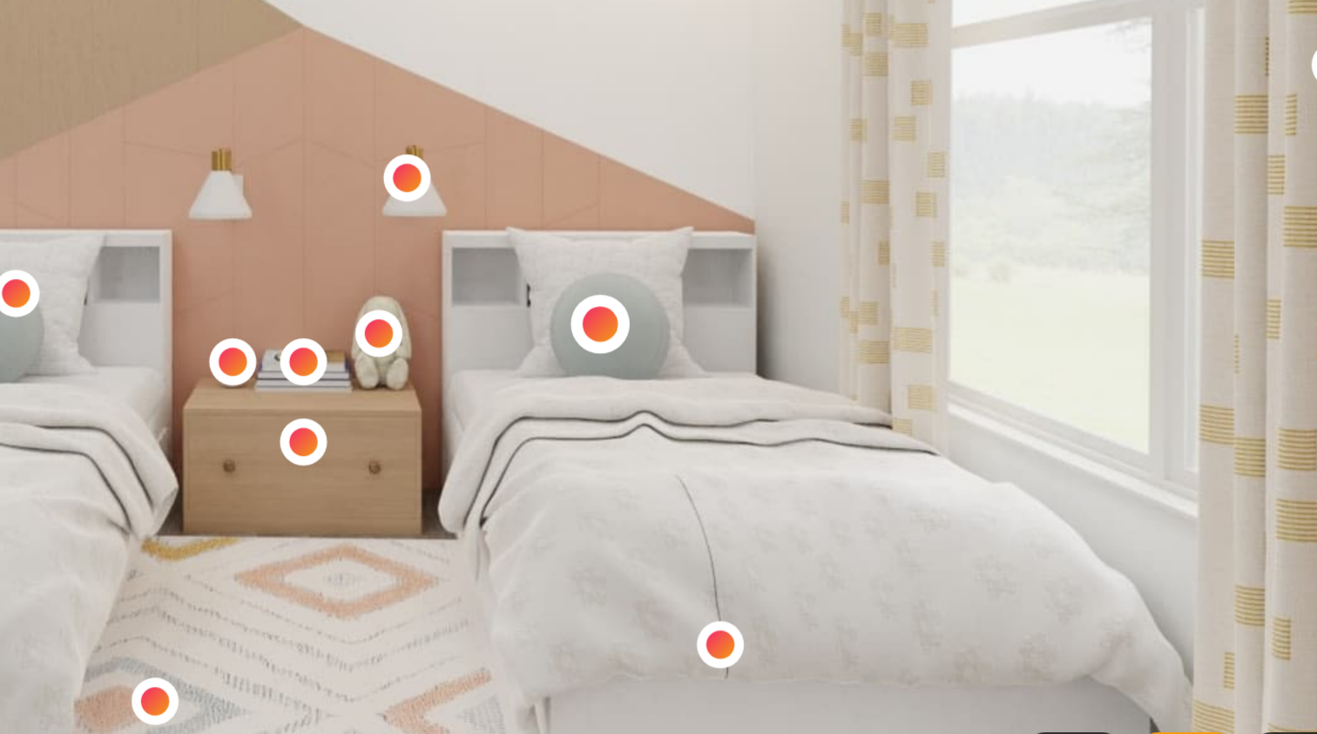
click at [625, 456] on div "3 / 4" at bounding box center [631, 462] width 13 height 13
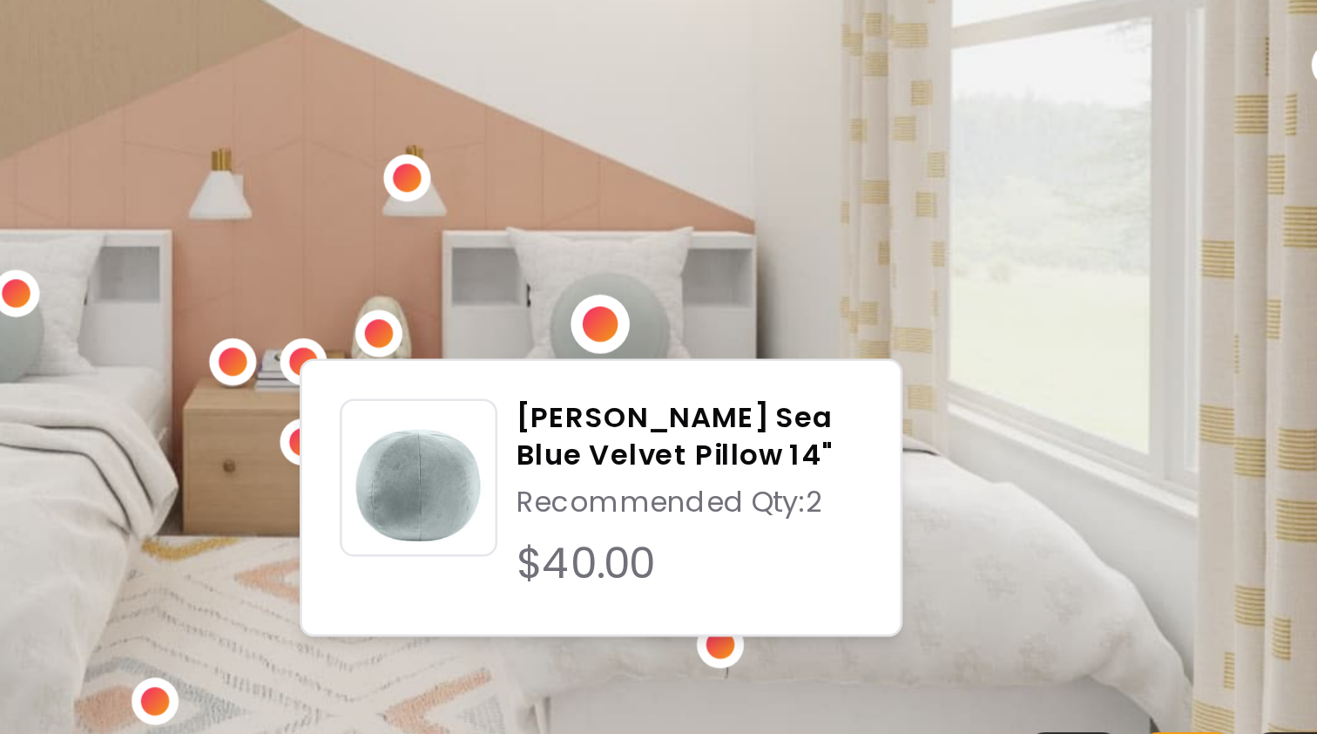
click at [195, 148] on img "3 / 4" at bounding box center [513, 401] width 899 height 506
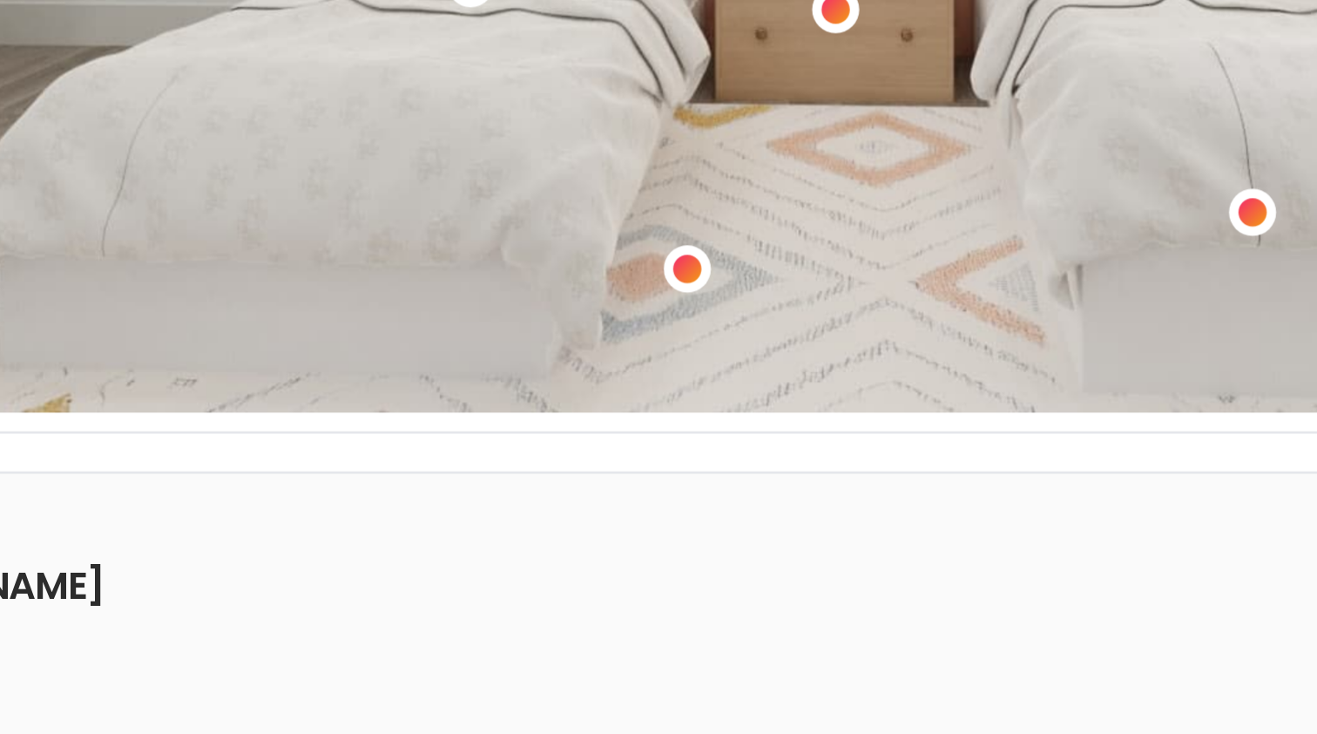
scroll to position [143, 0]
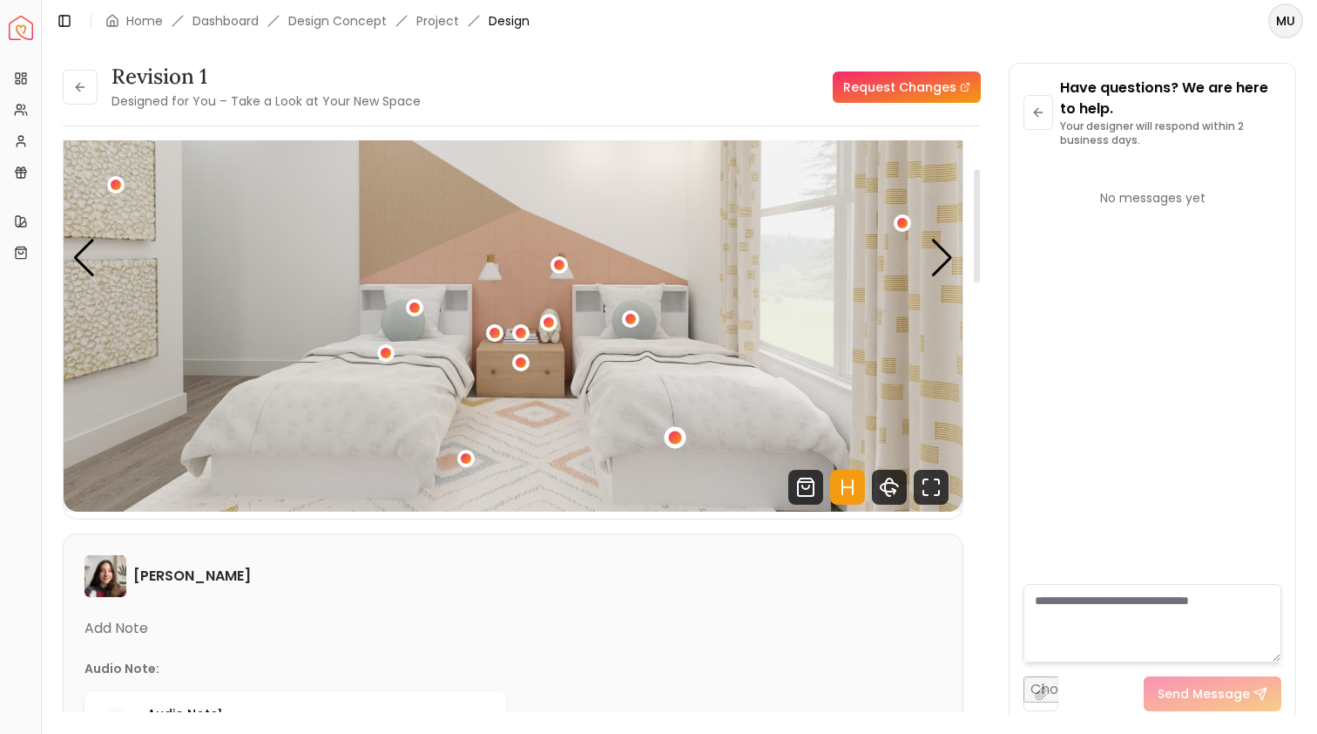
click at [674, 433] on div "3 / 4" at bounding box center [675, 437] width 13 height 13
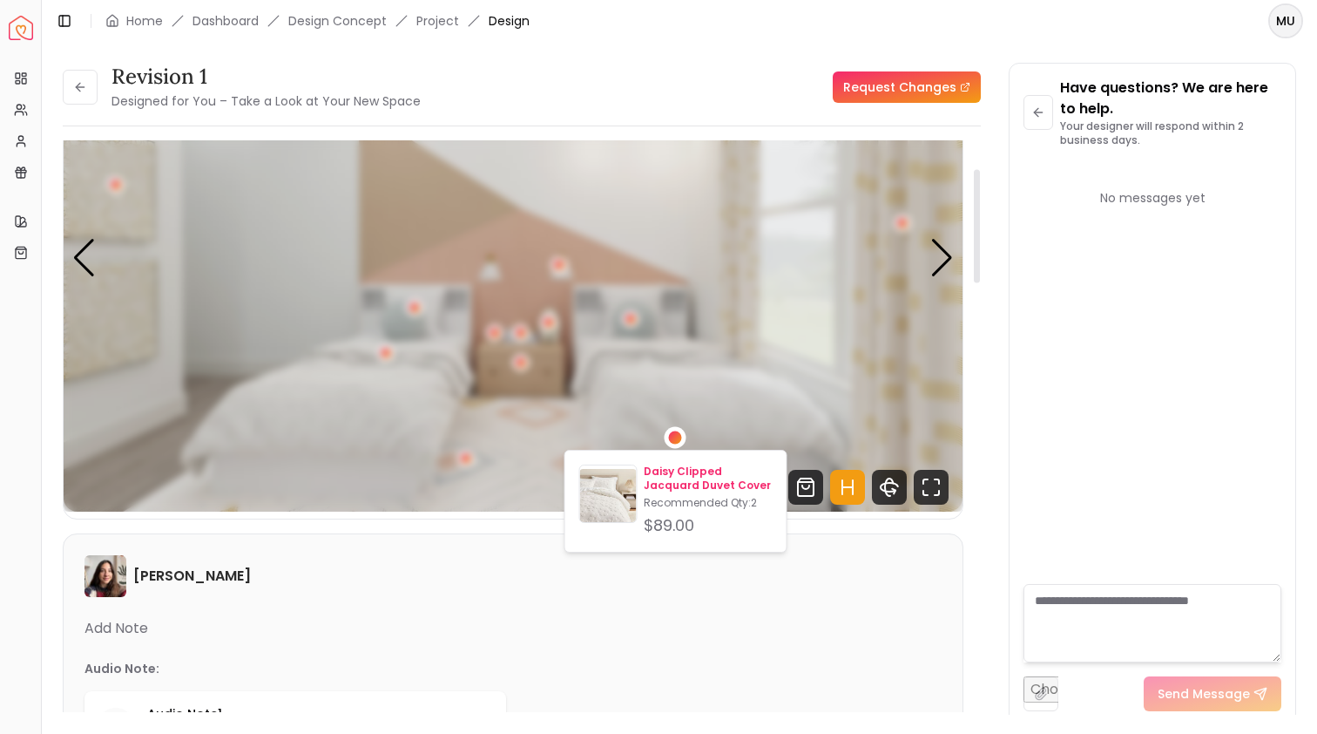
click at [679, 489] on p "Daisy Clipped Jacquard Duvet Cover" at bounding box center [708, 478] width 128 height 28
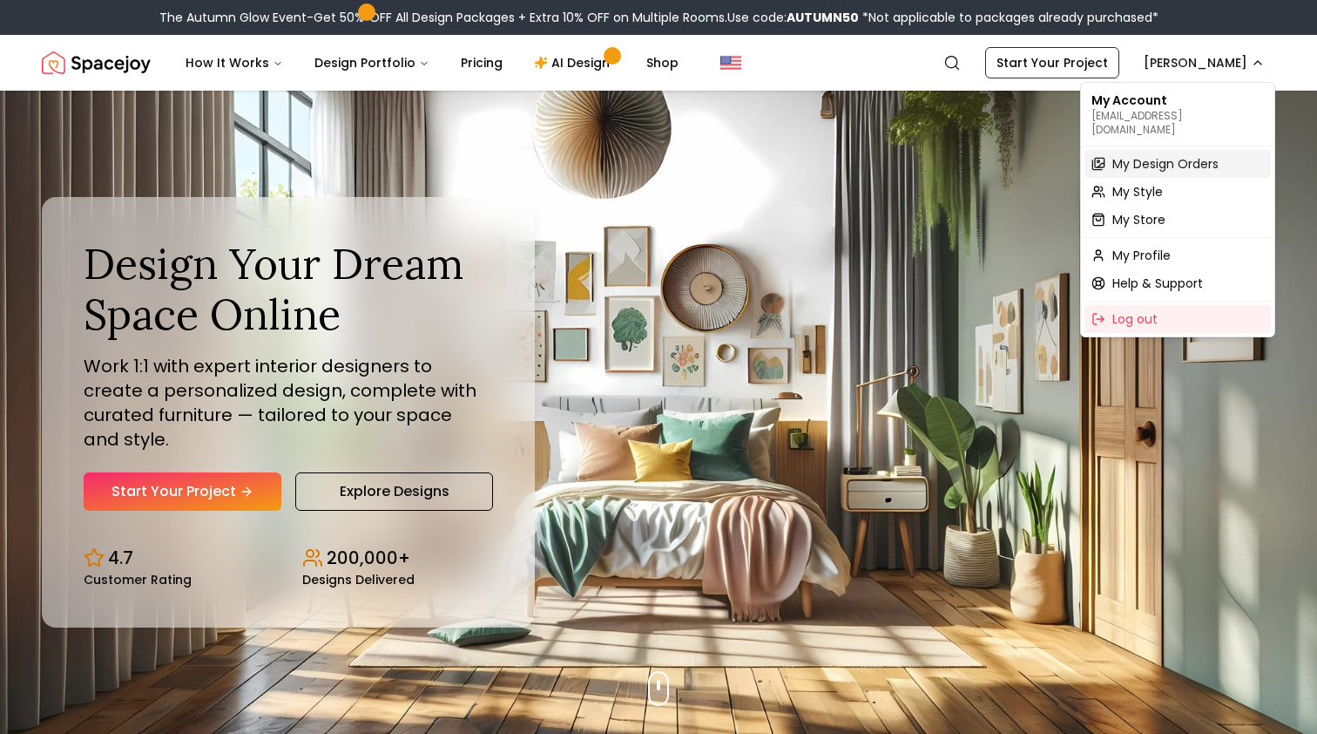
click at [1148, 155] on span "My Design Orders" at bounding box center [1166, 163] width 106 height 17
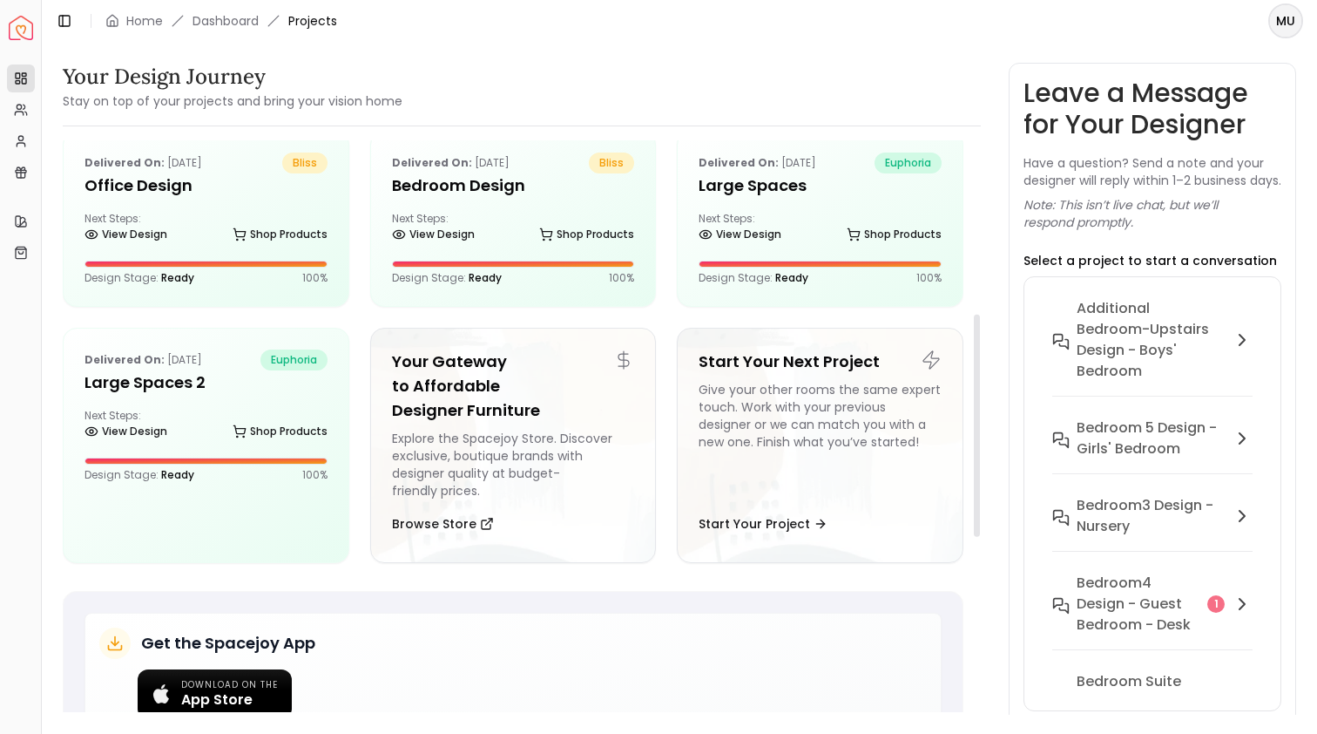
scroll to position [446, 0]
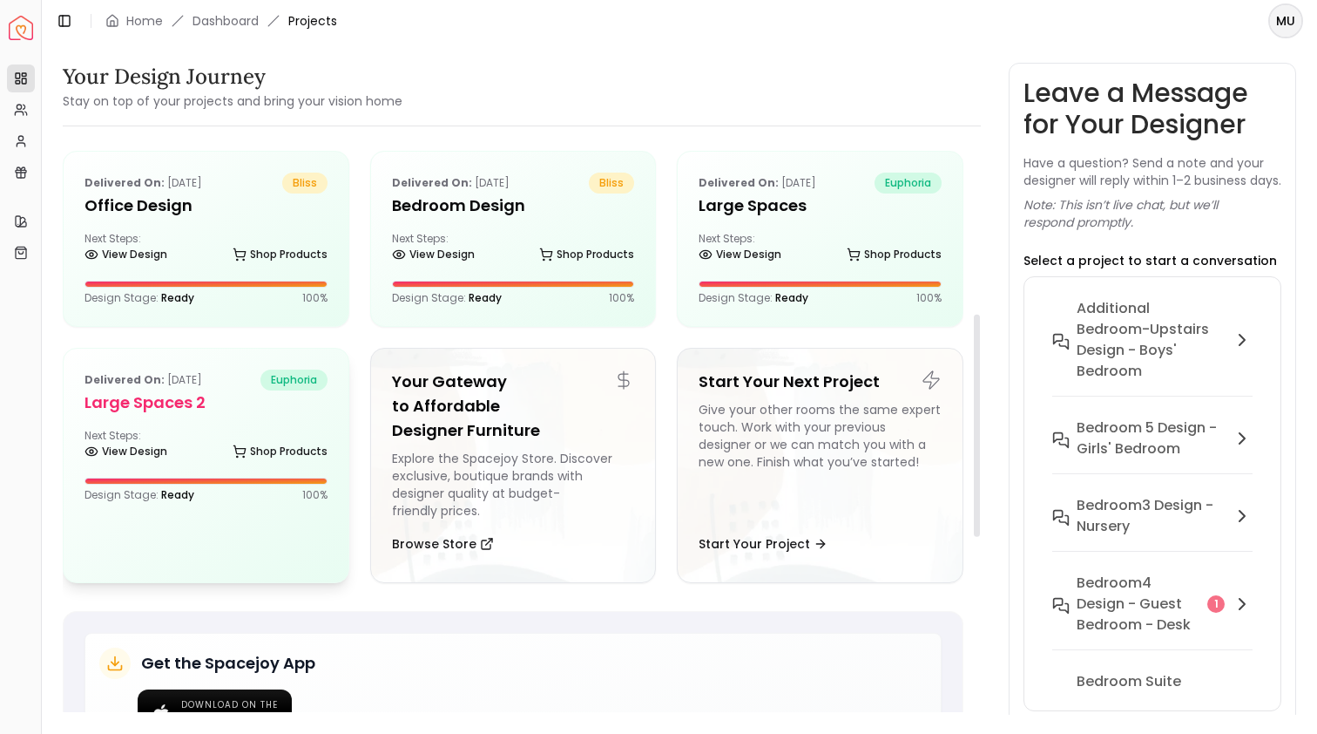
click at [175, 414] on h5 "Large Spaces 2" at bounding box center [206, 402] width 243 height 24
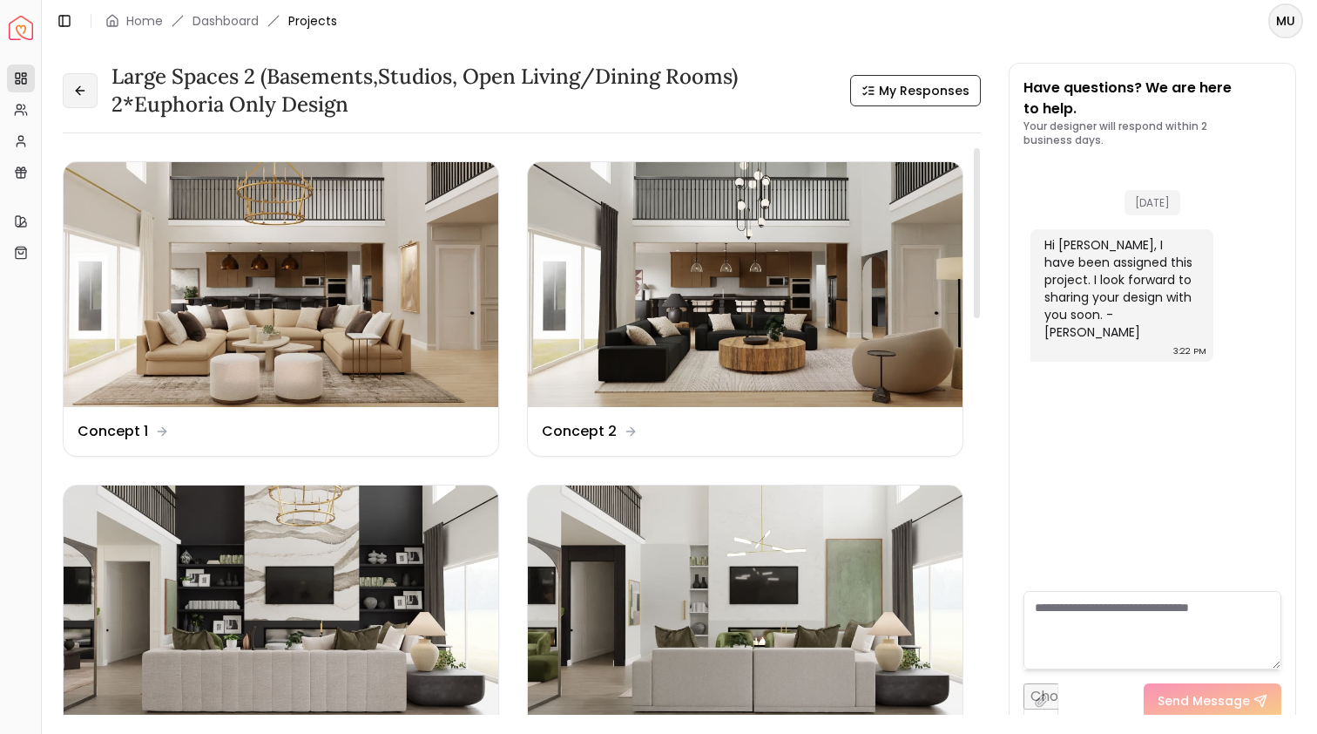
click at [95, 101] on button at bounding box center [80, 90] width 35 height 35
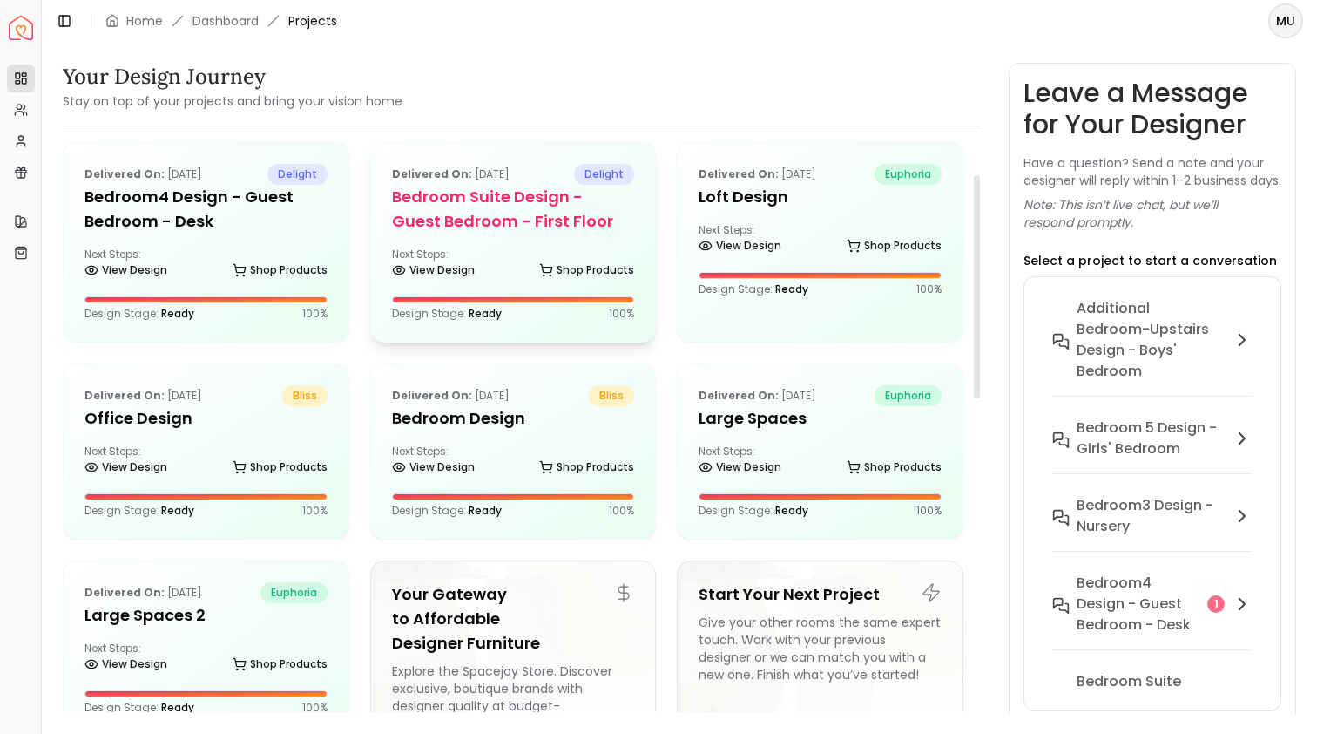
scroll to position [301, 0]
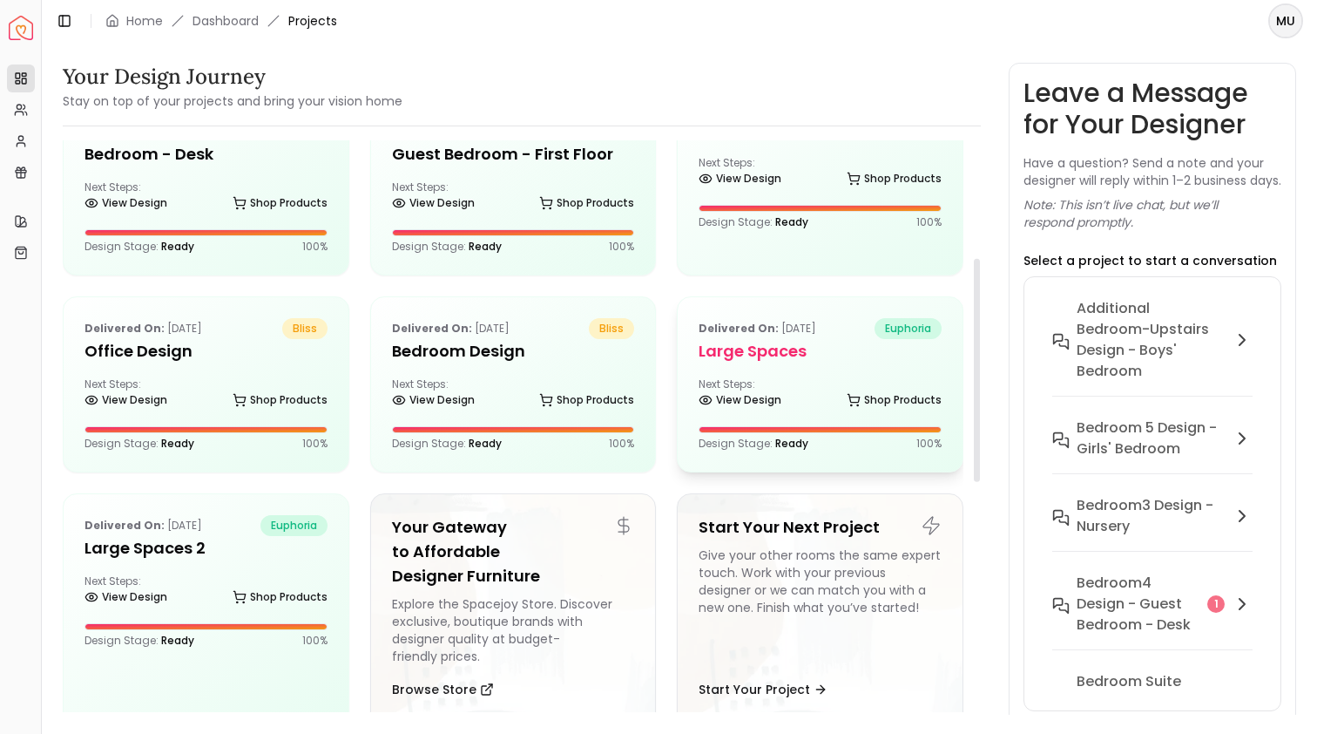
click at [775, 354] on h5 "Large Spaces" at bounding box center [820, 351] width 243 height 24
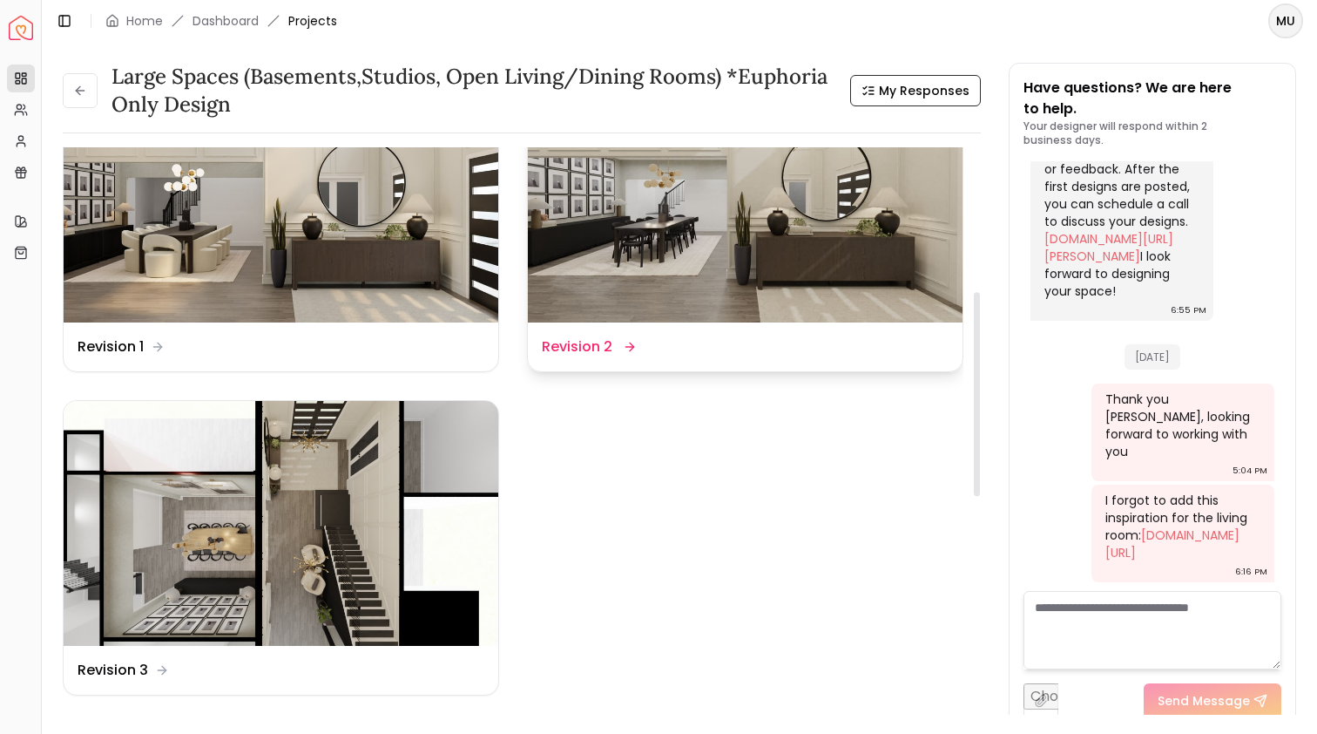
scroll to position [409, 0]
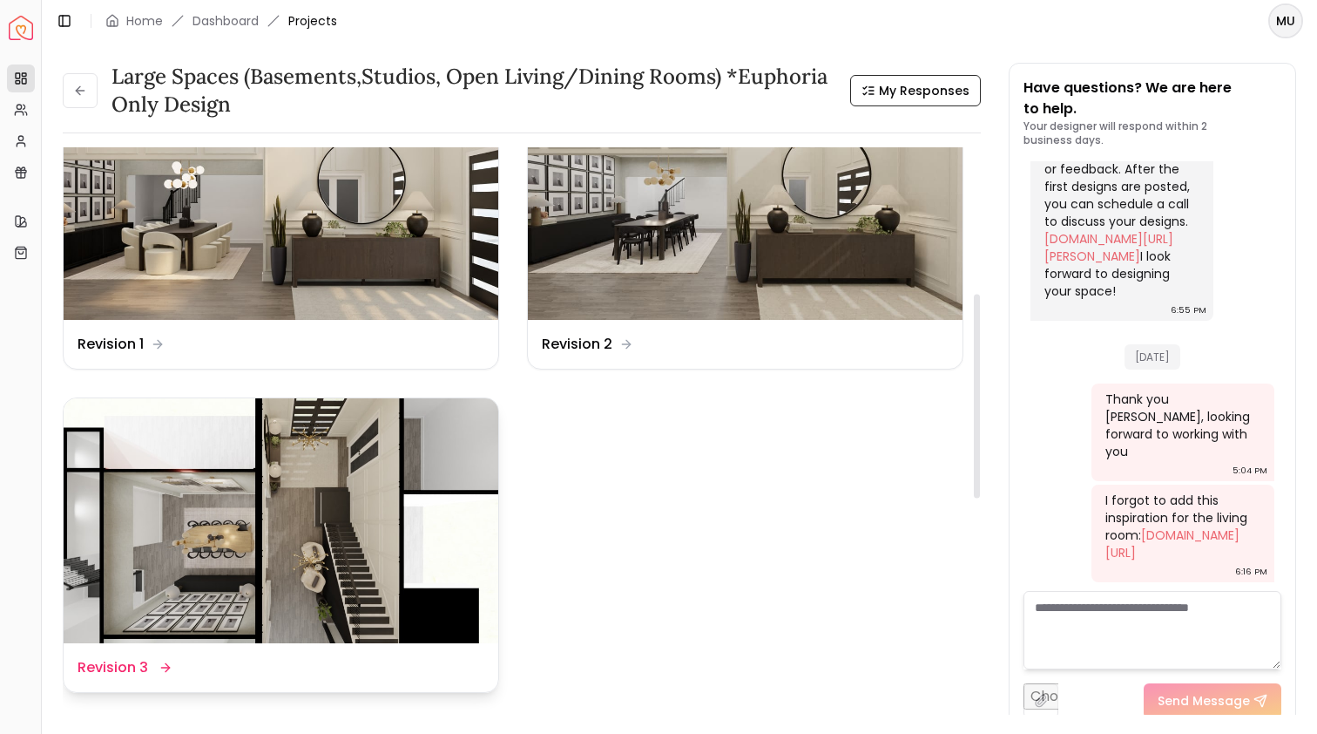
click at [244, 498] on img at bounding box center [281, 520] width 435 height 245
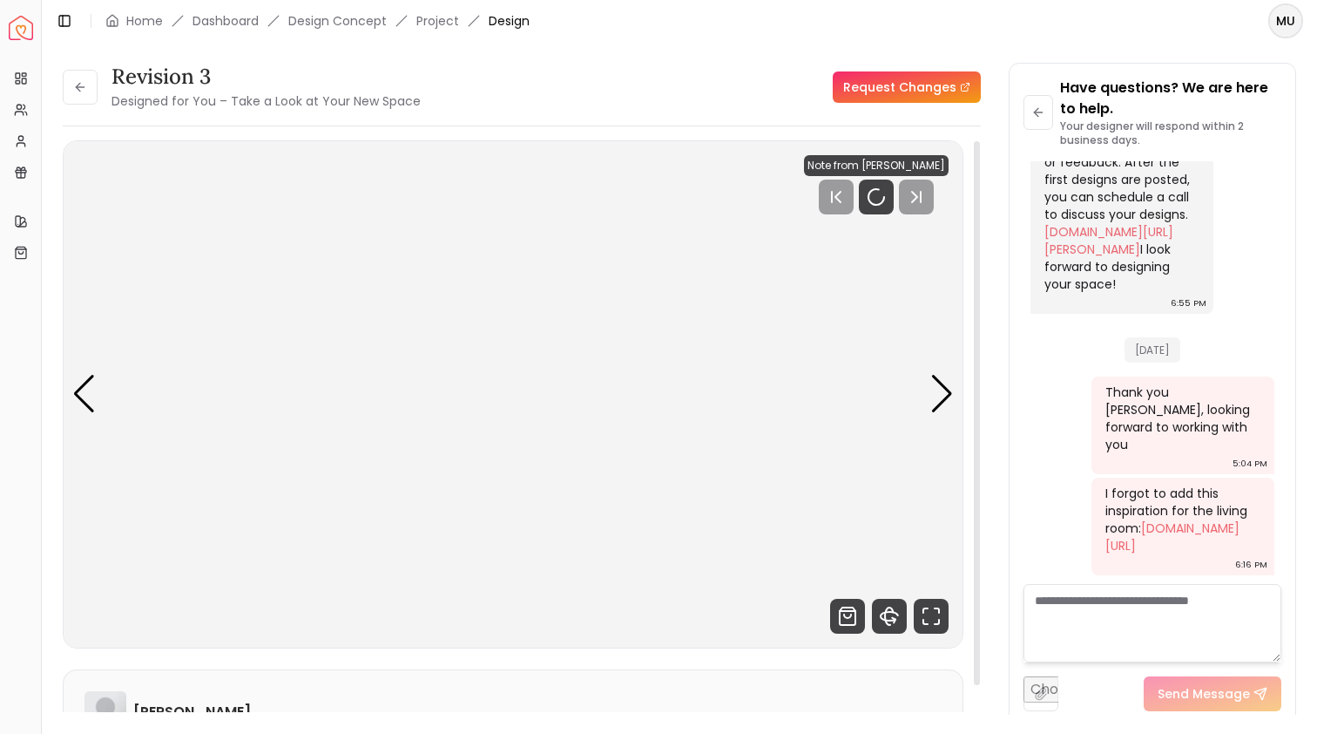
scroll to position [762, 0]
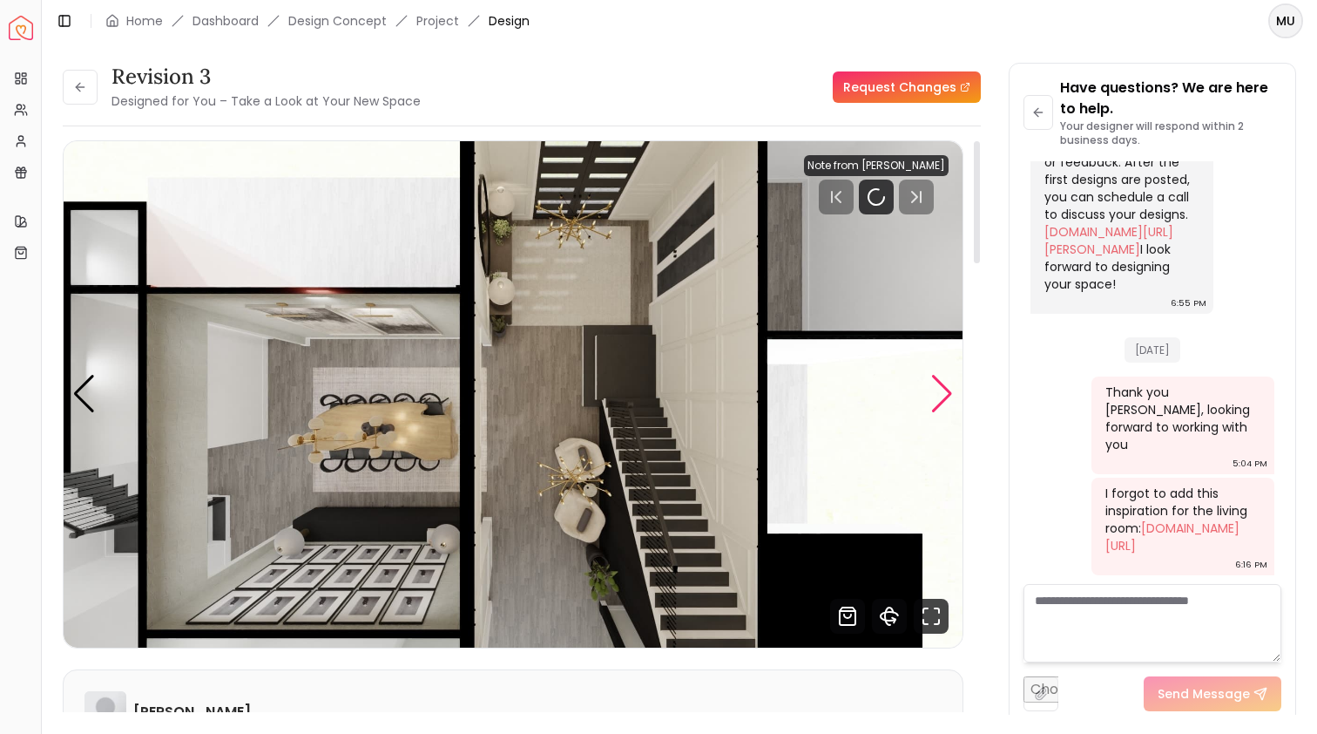
click at [939, 395] on div "Next slide" at bounding box center [943, 394] width 24 height 38
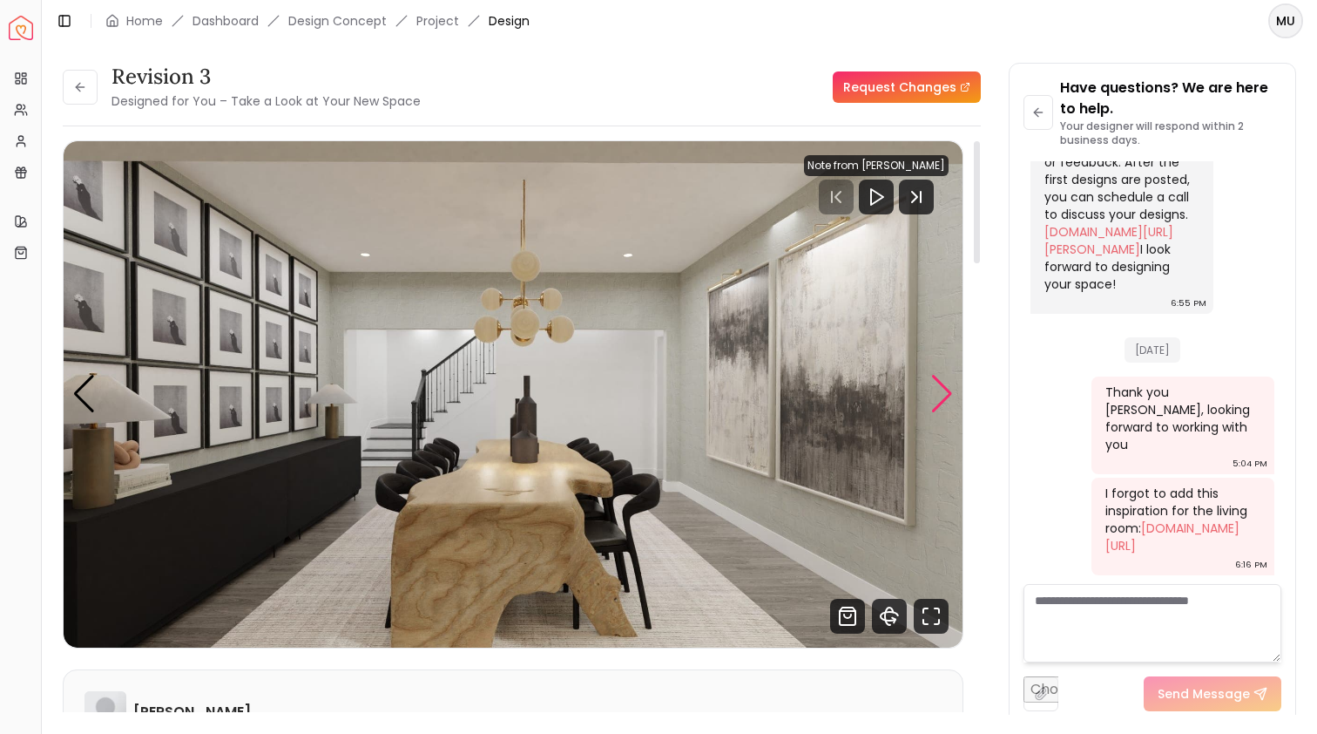
click at [940, 396] on div "Next slide" at bounding box center [943, 394] width 24 height 38
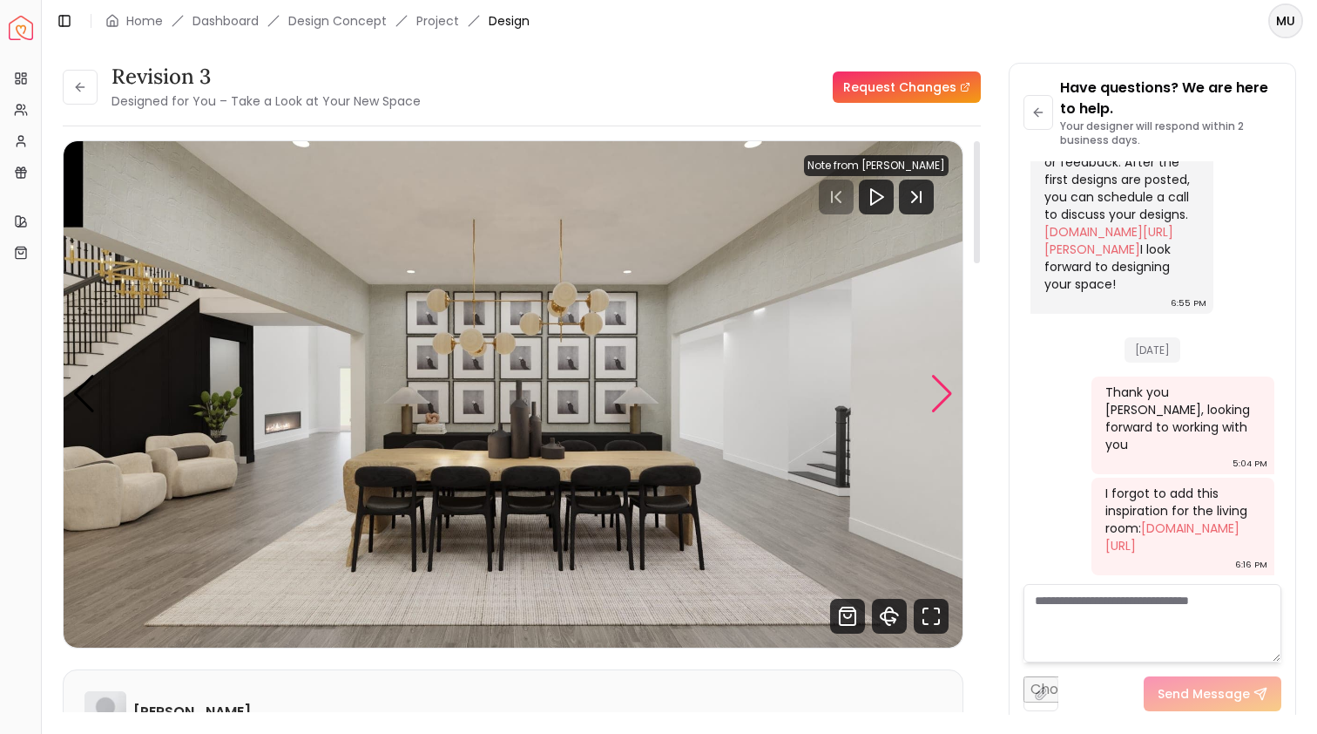
click at [940, 397] on div "Next slide" at bounding box center [943, 394] width 24 height 38
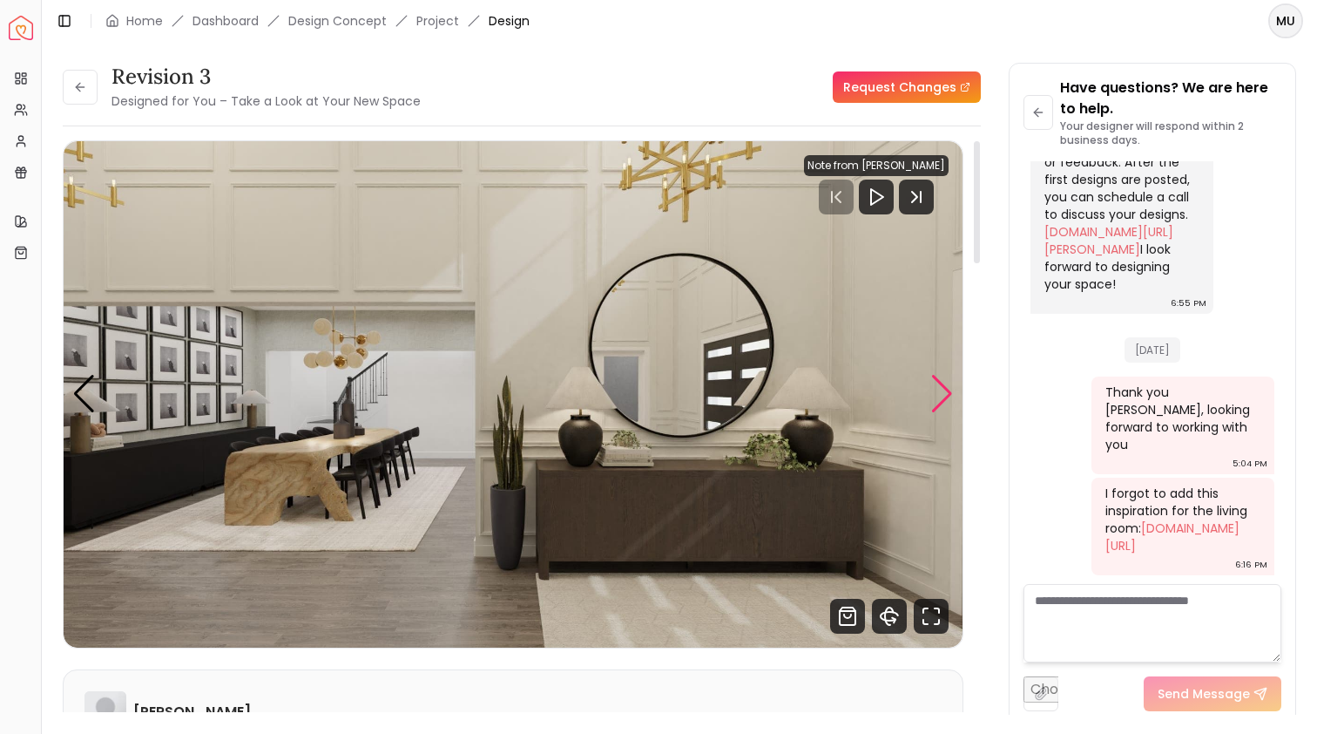
click at [940, 397] on div "Next slide" at bounding box center [943, 394] width 24 height 38
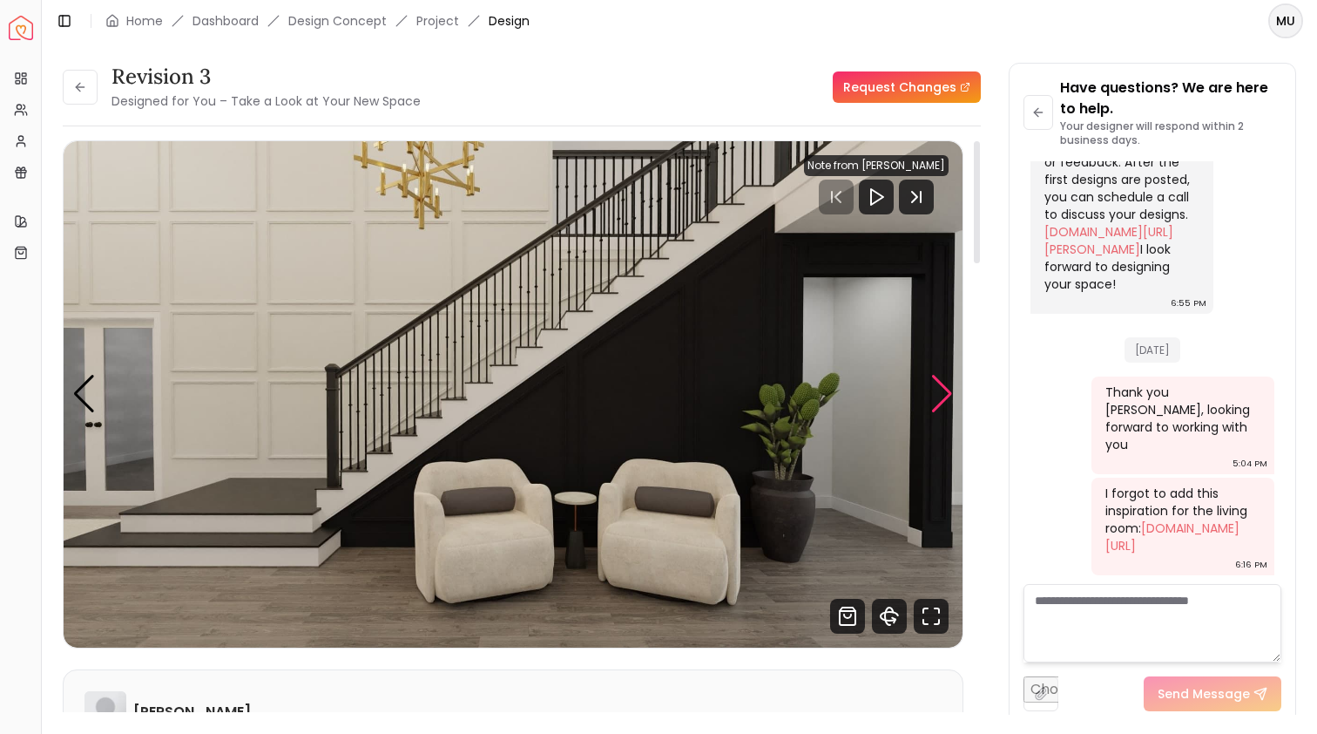
click at [940, 397] on div "Next slide" at bounding box center [943, 394] width 24 height 38
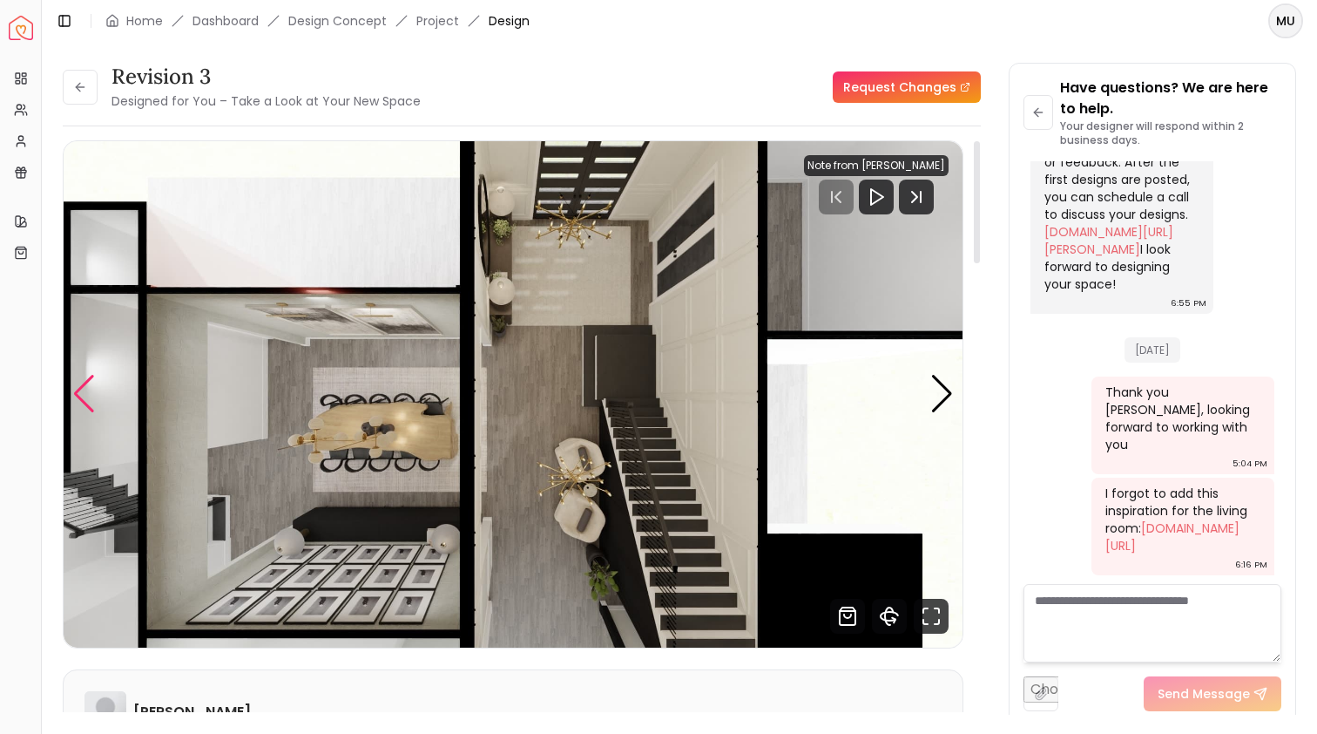
click at [95, 408] on div "Previous slide" at bounding box center [84, 394] width 24 height 38
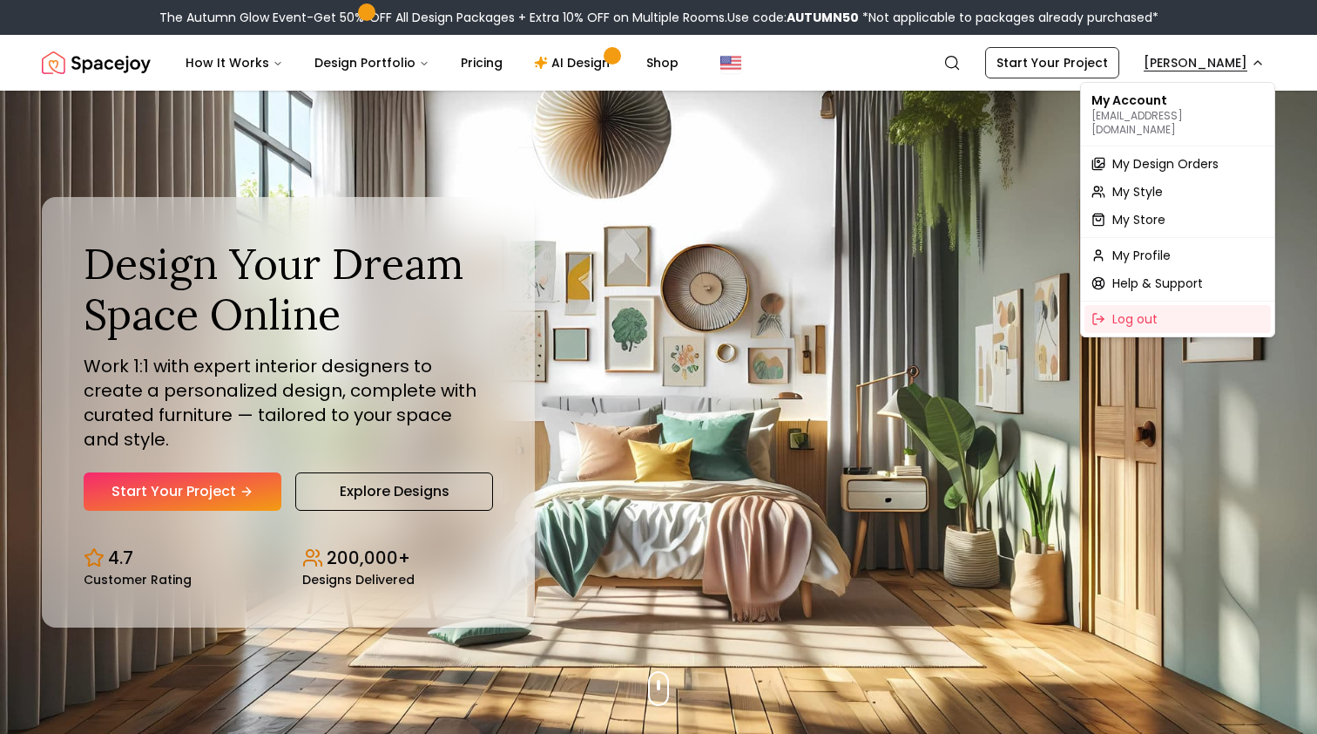
click at [1128, 155] on span "My Design Orders" at bounding box center [1166, 163] width 106 height 17
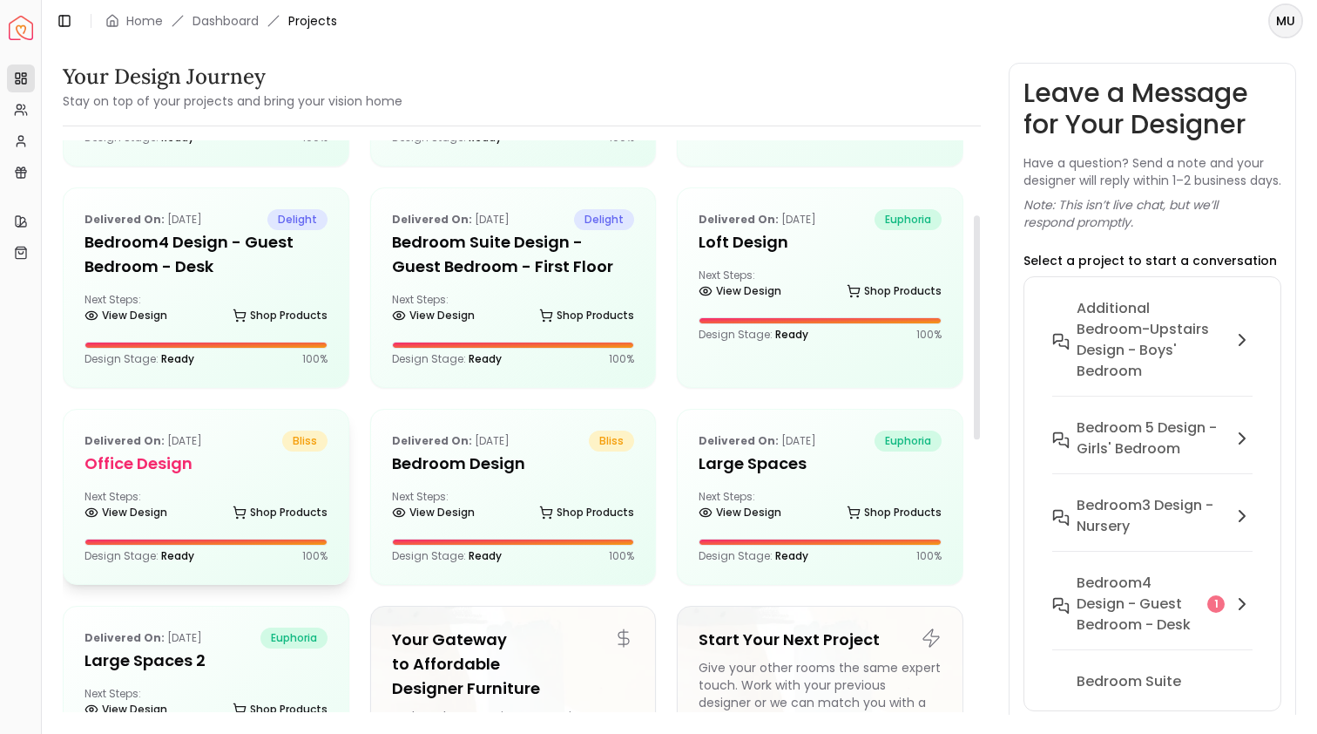
scroll to position [190, 0]
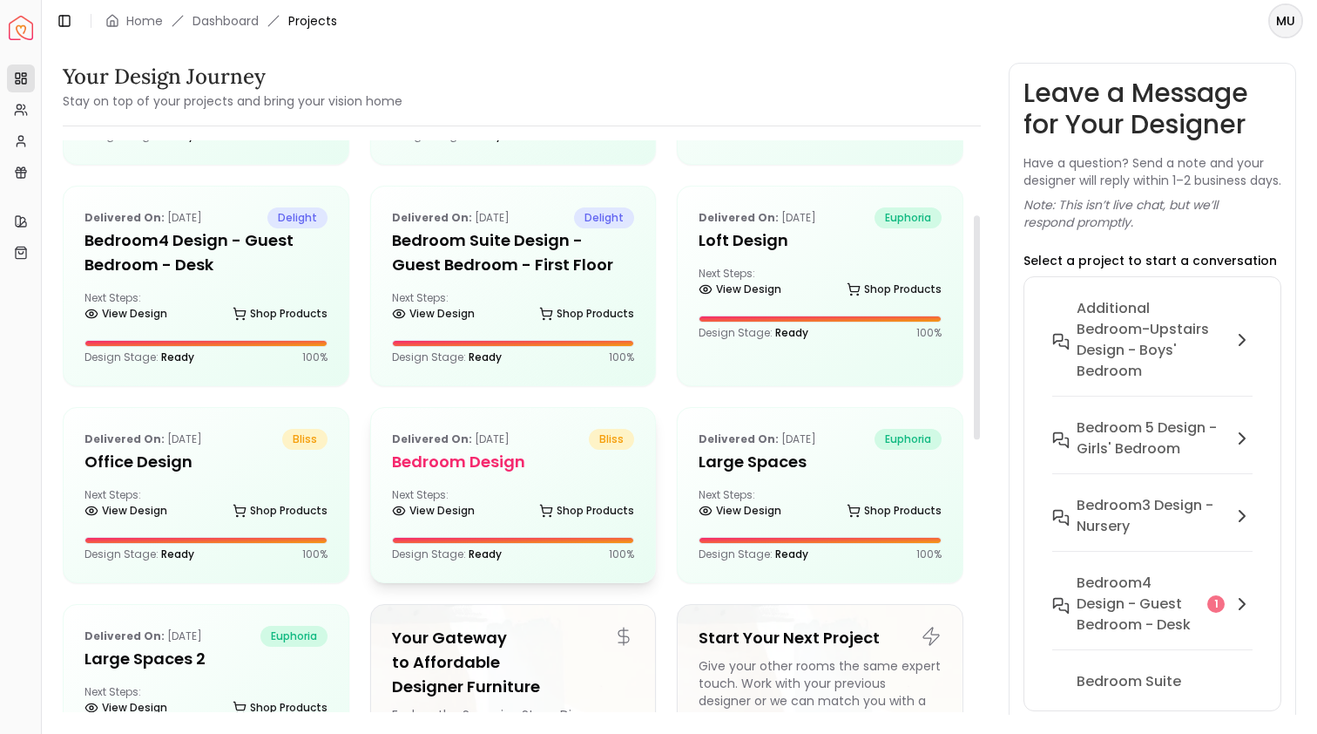
click at [498, 463] on h5 "Bedroom Design" at bounding box center [513, 462] width 243 height 24
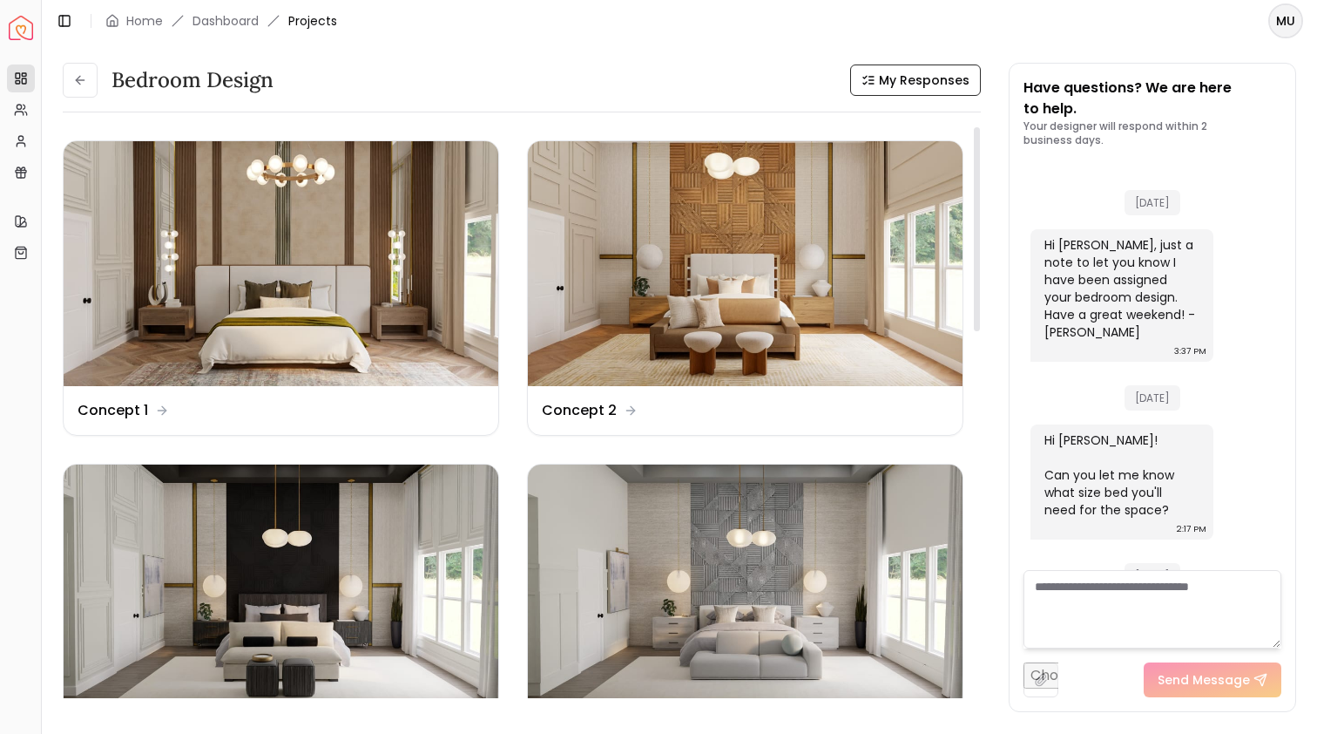
scroll to position [334, 0]
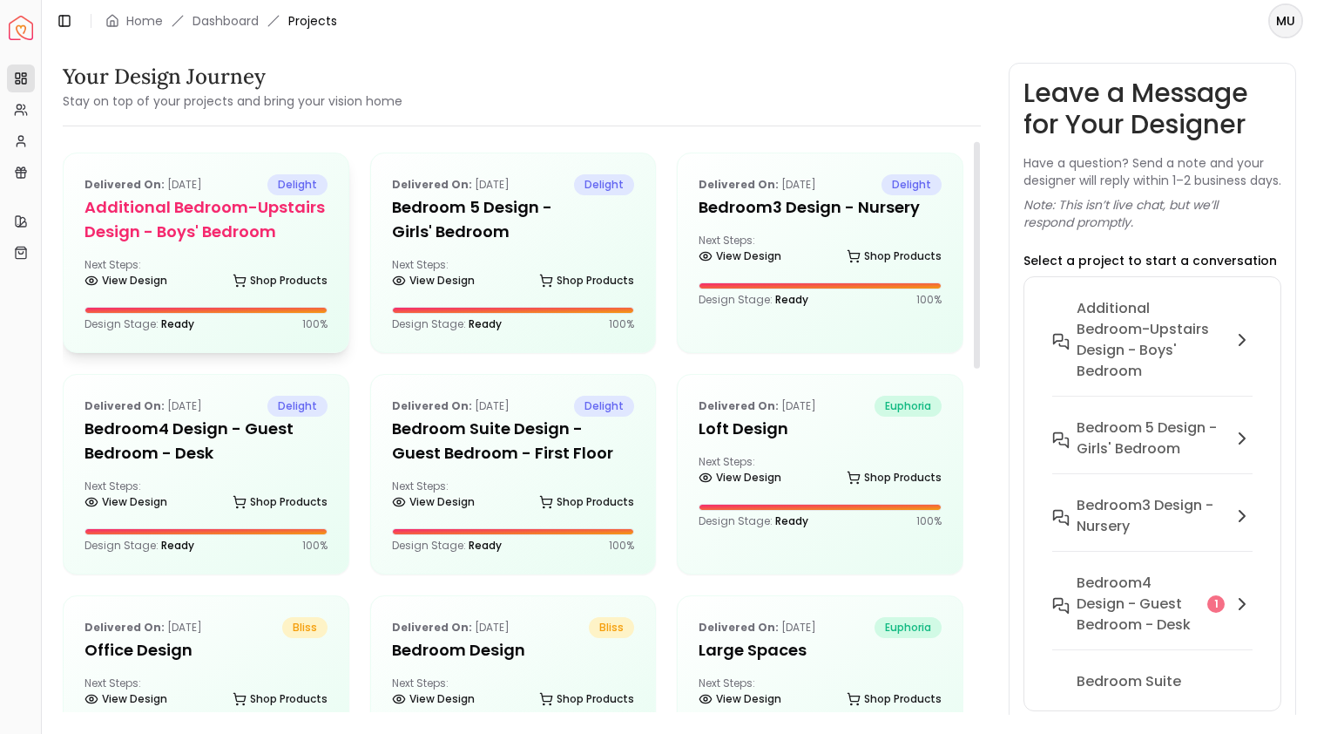
click at [223, 228] on h5 "Additional Bedroom-Upstairs design - Boys' Bedroom" at bounding box center [206, 219] width 243 height 49
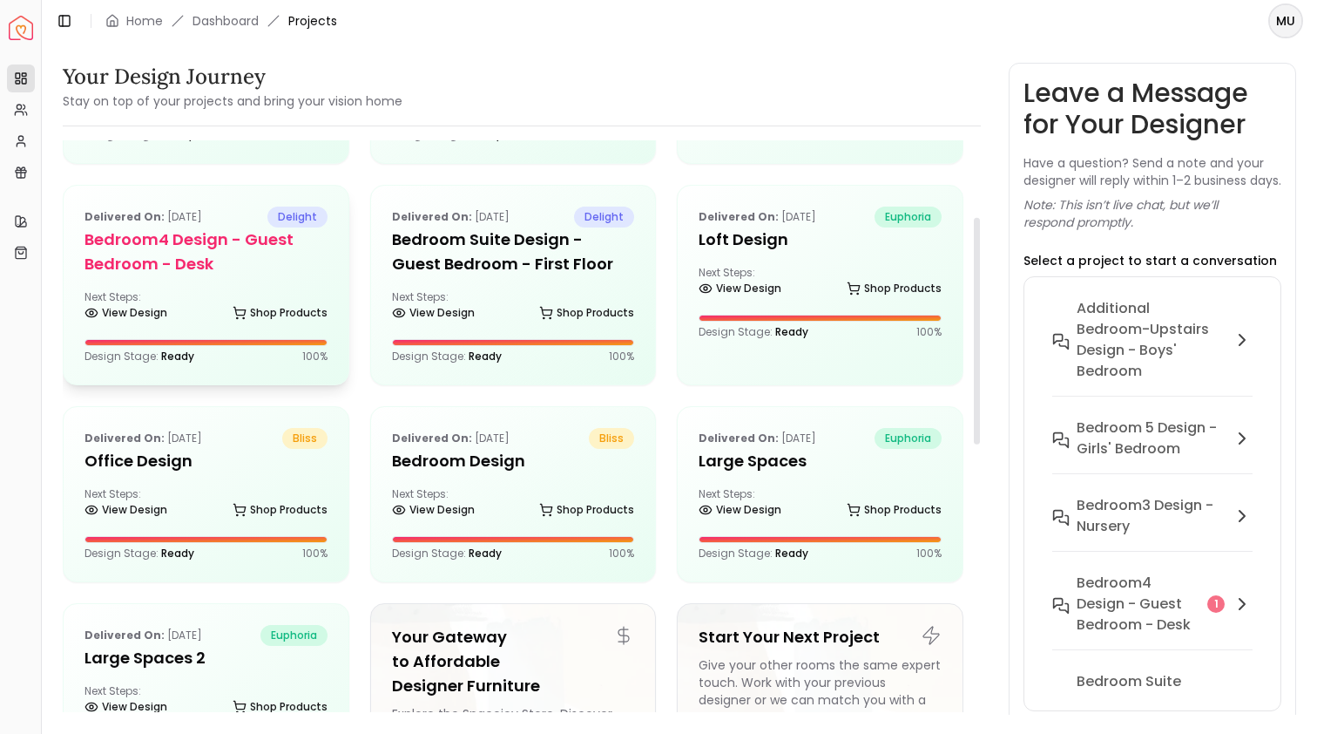
scroll to position [193, 0]
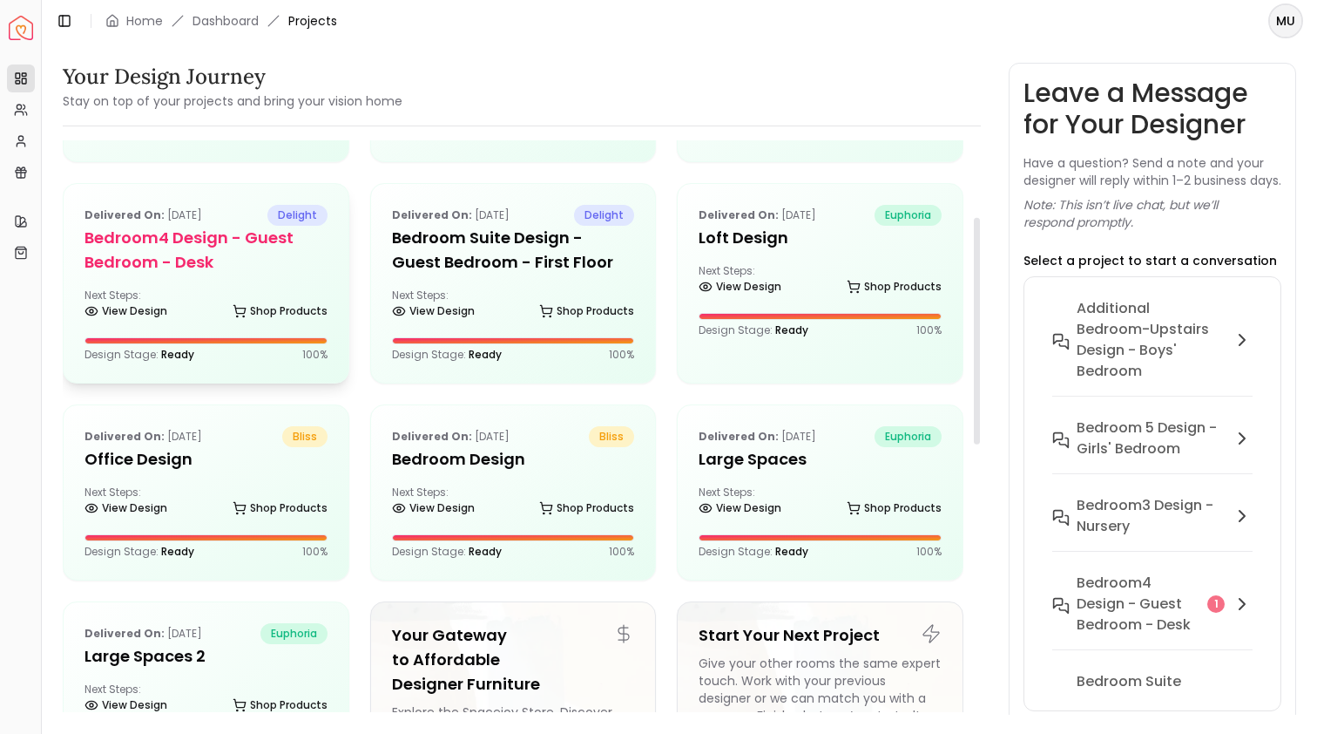
click at [172, 254] on h5 "Bedroom4 design - Guest Bedroom - Desk" at bounding box center [206, 250] width 243 height 49
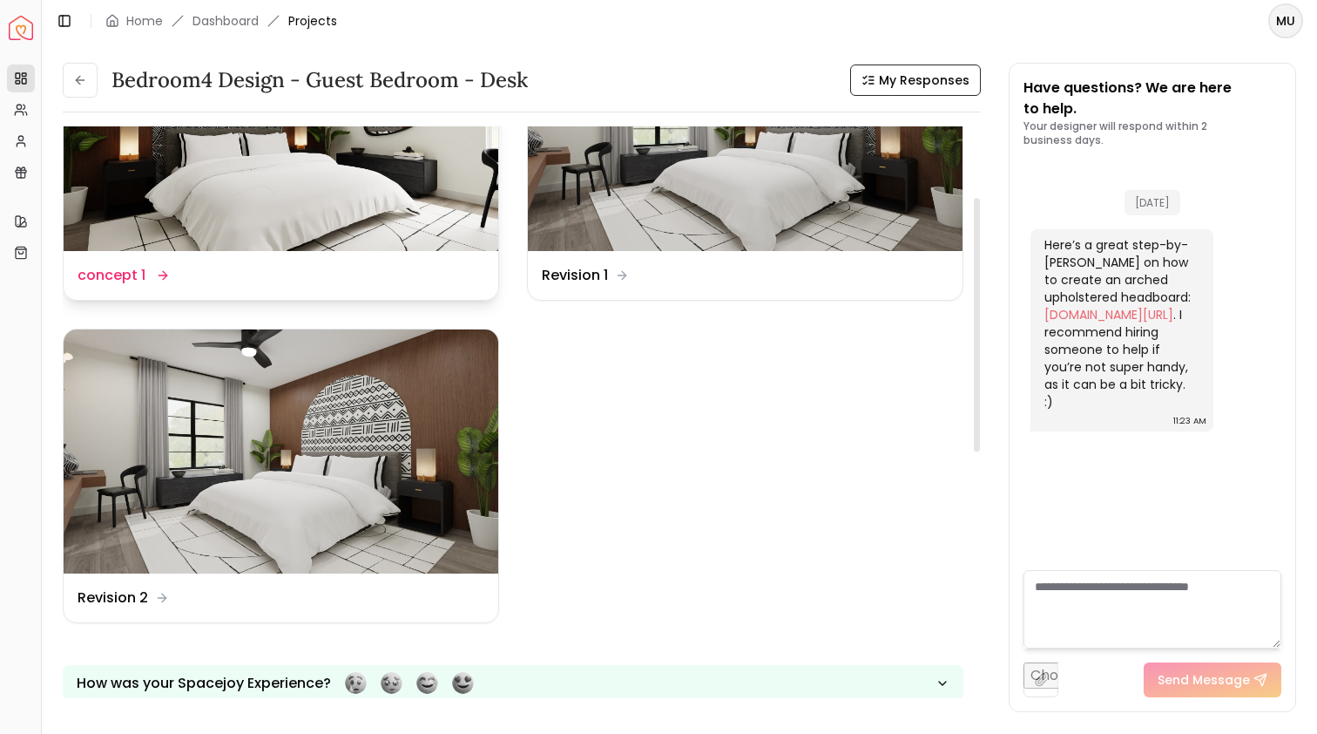
scroll to position [159, 0]
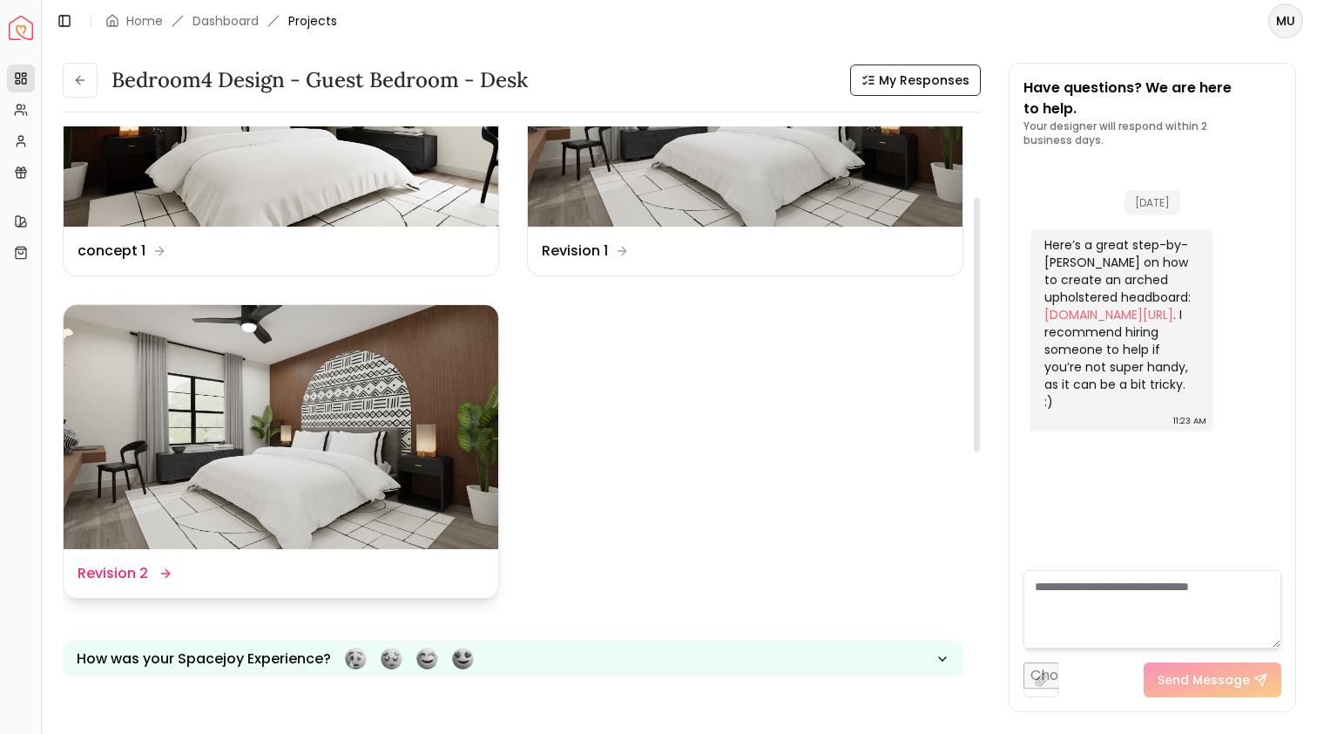
click at [203, 403] on img at bounding box center [281, 427] width 435 height 245
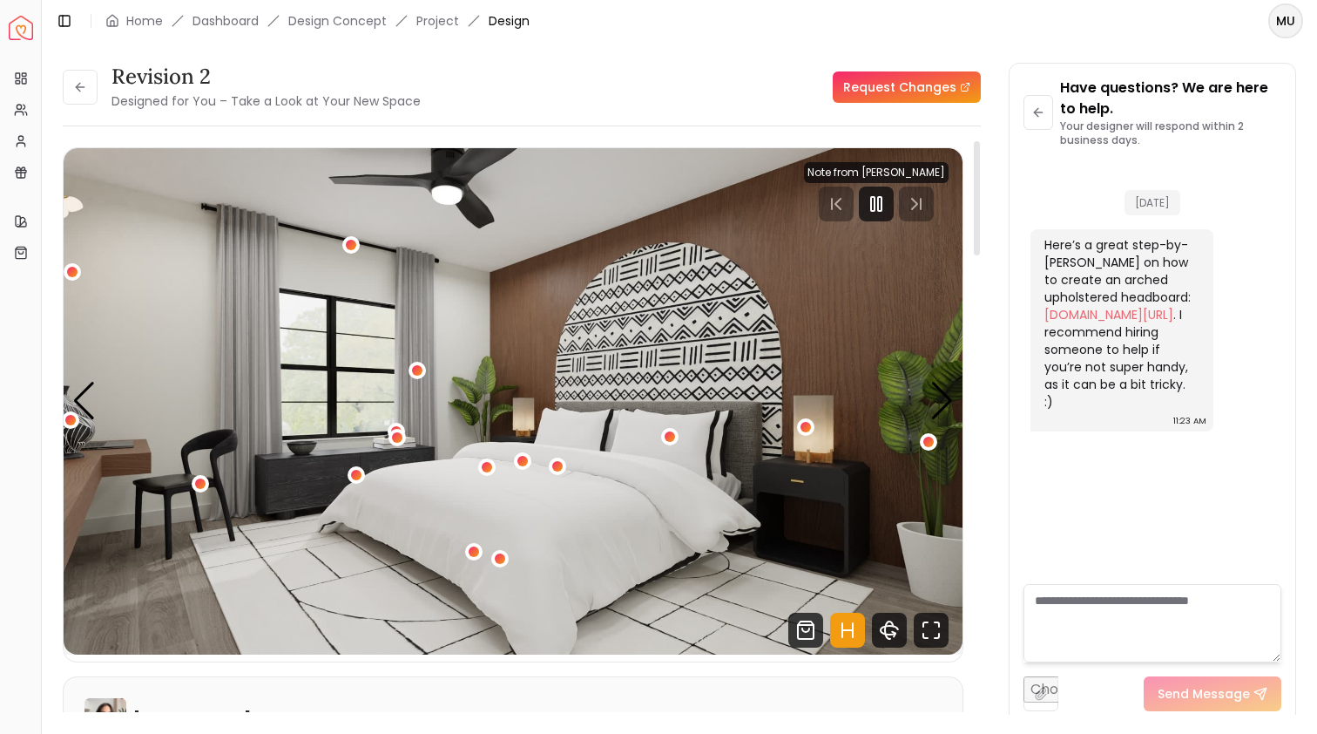
click at [916, 200] on div at bounding box center [876, 203] width 145 height 35
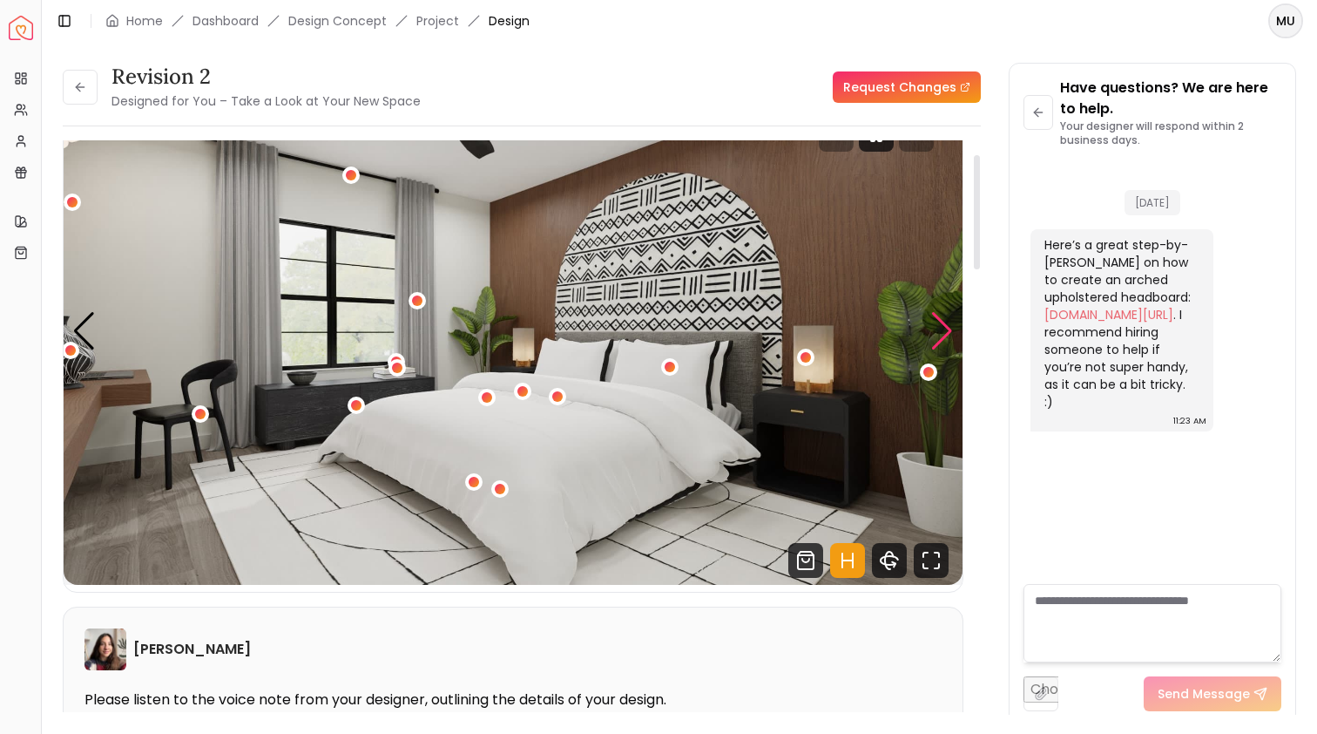
click at [942, 328] on div "Next slide" at bounding box center [943, 331] width 24 height 38
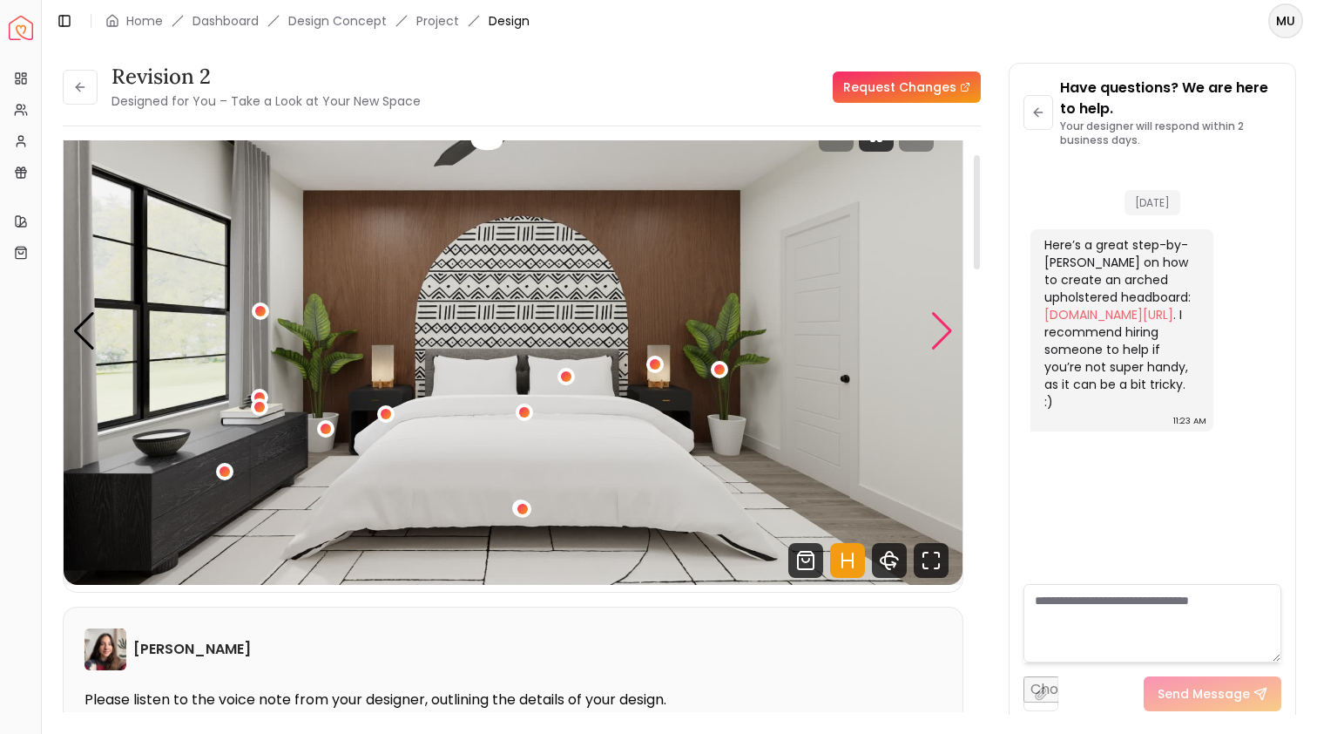
click at [942, 328] on div "Next slide" at bounding box center [943, 331] width 24 height 38
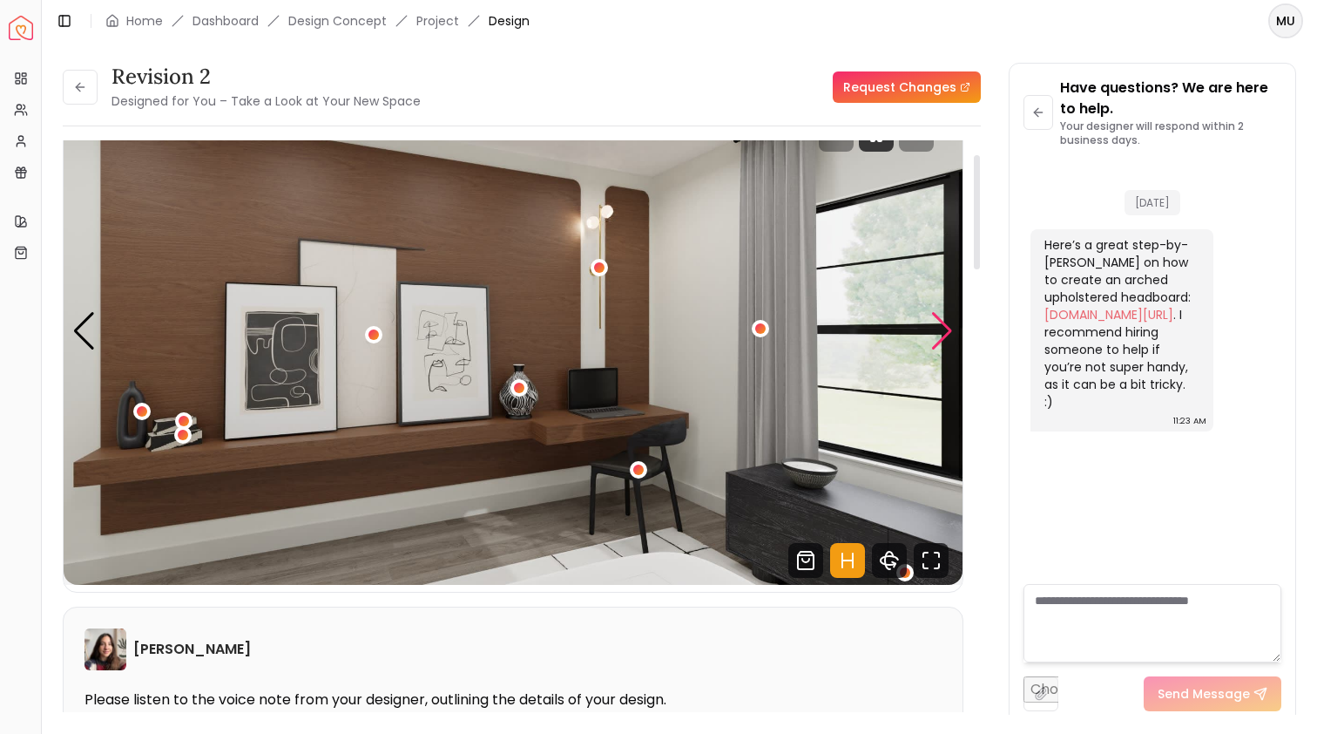
click at [942, 328] on div "Next slide" at bounding box center [943, 331] width 24 height 38
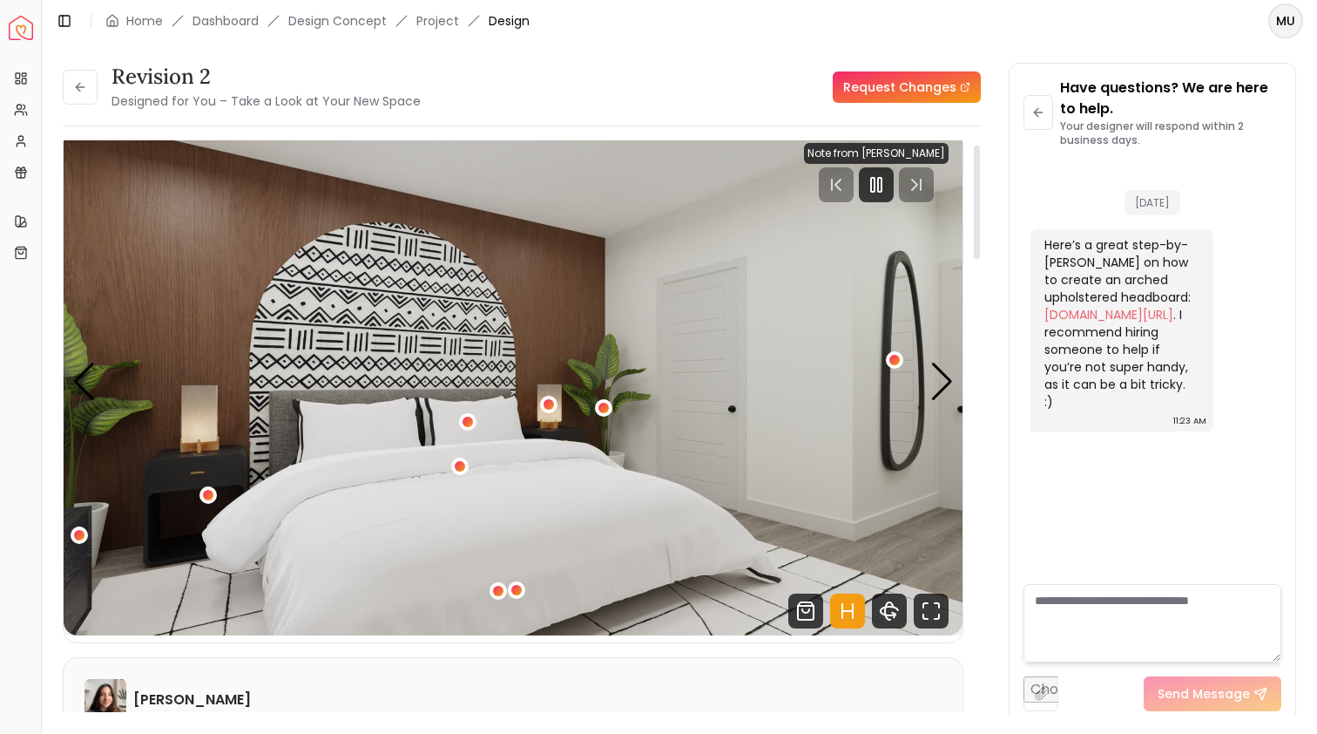
scroll to position [18, 0]
click at [920, 401] on img "4 / 5" at bounding box center [513, 383] width 899 height 506
click at [931, 397] on div "Carousel" at bounding box center [513, 383] width 899 height 506
click at [938, 389] on div "Next slide" at bounding box center [943, 382] width 24 height 38
